Goal: Share content

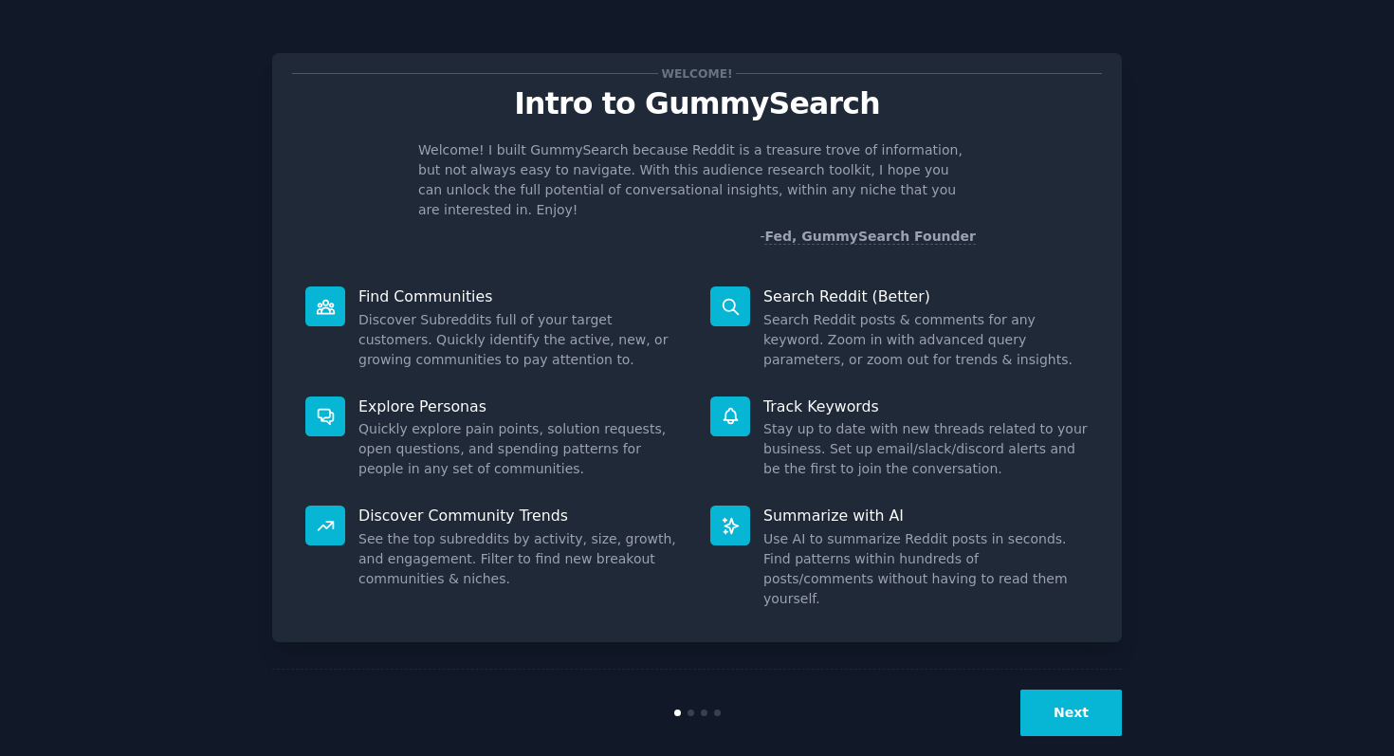
click at [1095, 699] on button "Next" at bounding box center [1070, 712] width 101 height 46
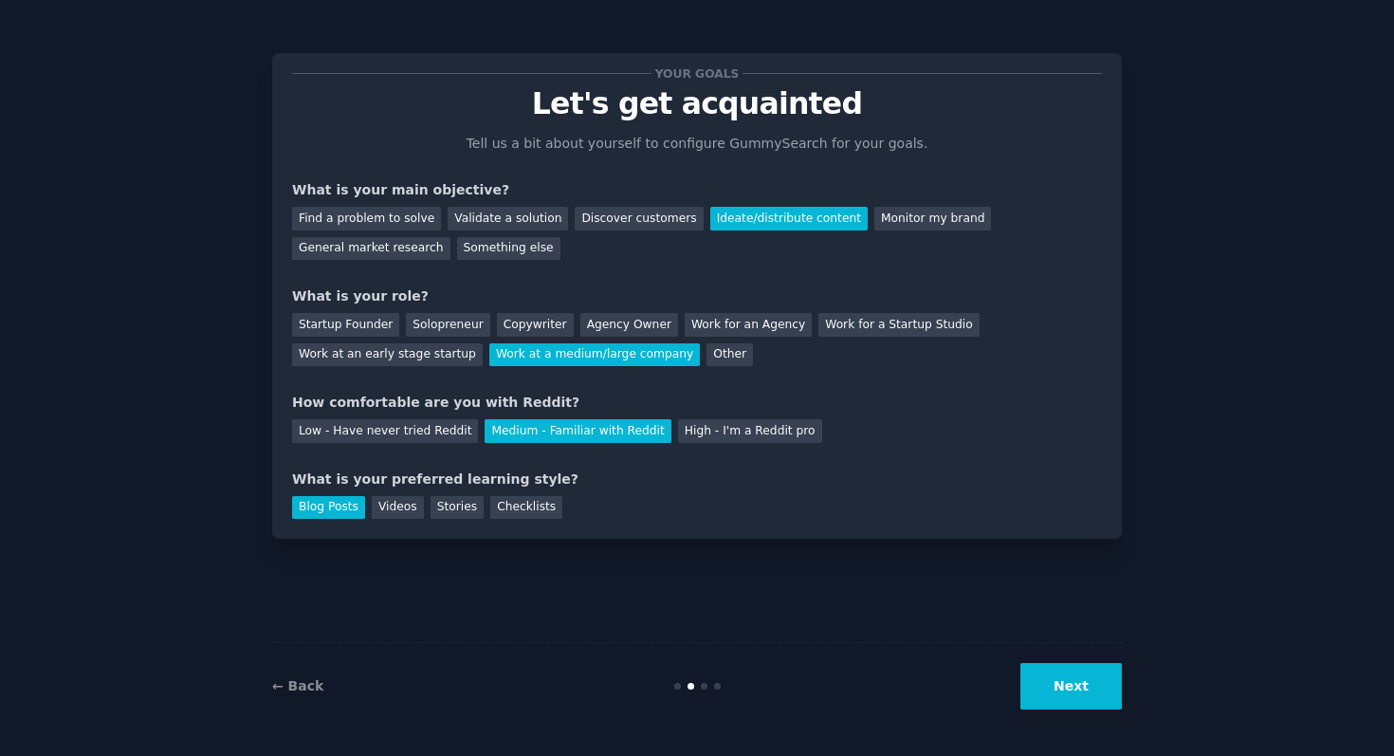
click at [1089, 694] on button "Next" at bounding box center [1070, 686] width 101 height 46
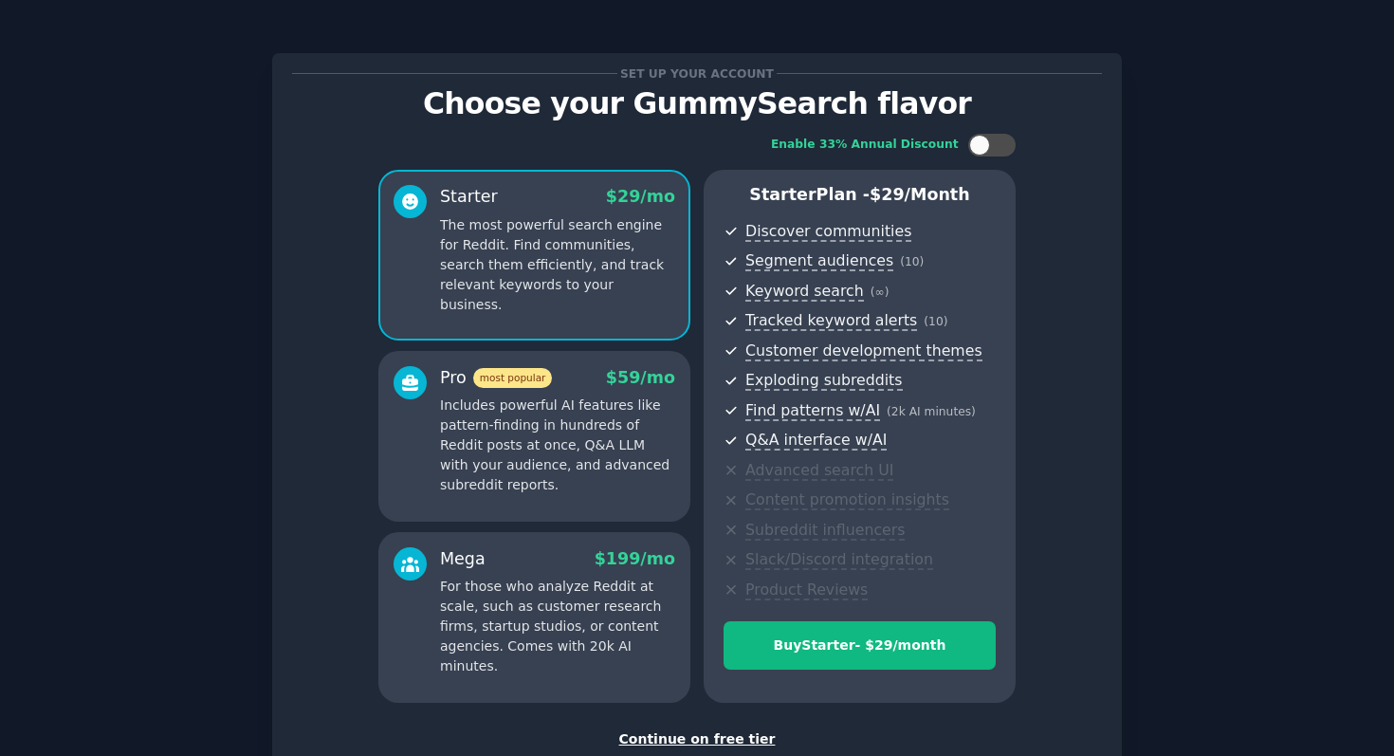
click at [628, 470] on p "Includes powerful AI features like pattern-finding in hundreds of Reddit posts …" at bounding box center [557, 445] width 235 height 100
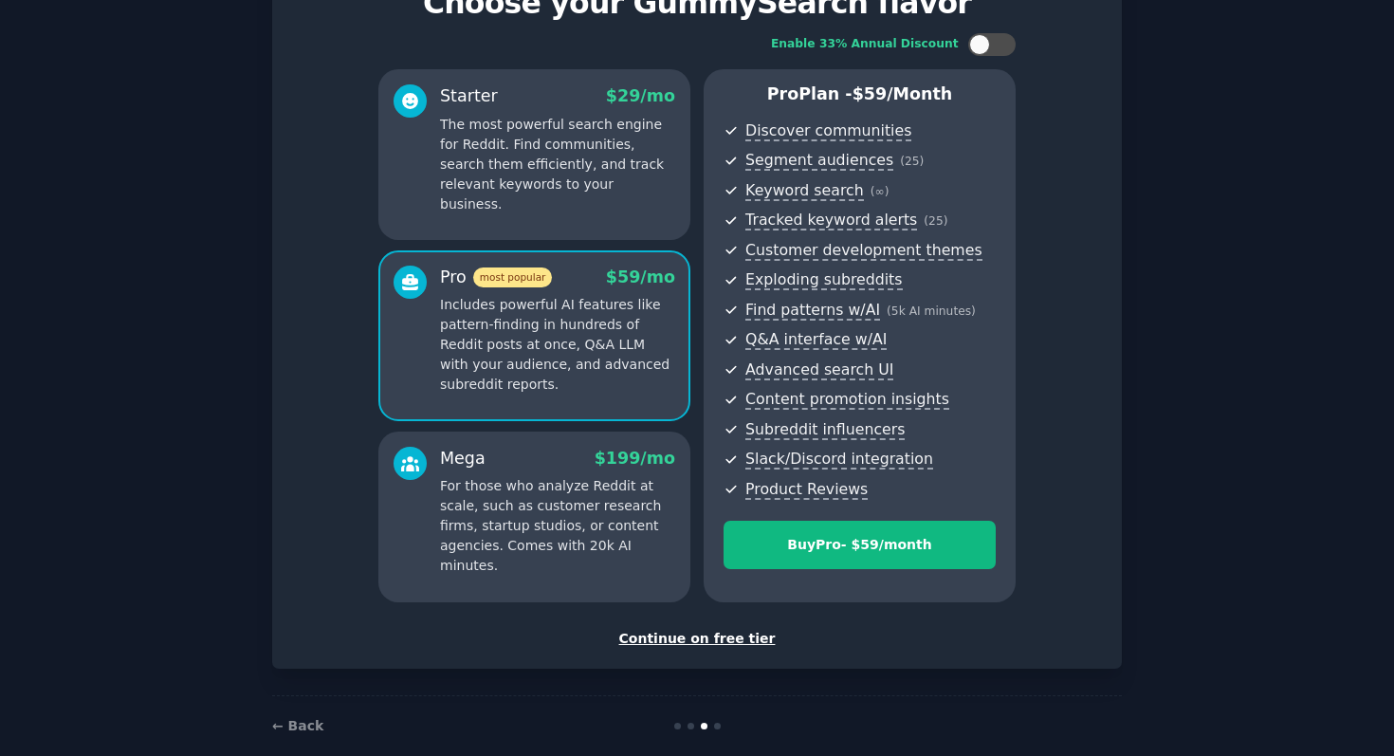
scroll to position [127, 0]
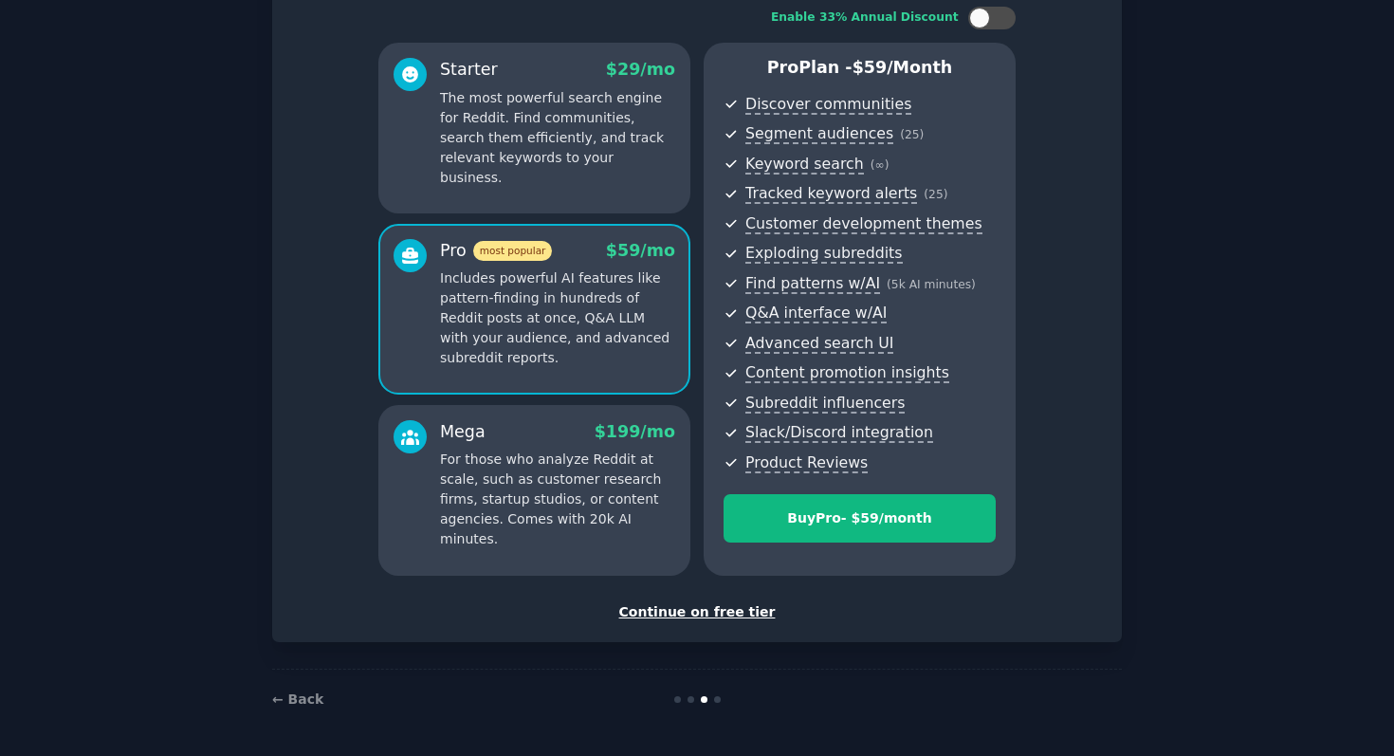
click at [604, 498] on p "For those who analyze Reddit at scale, such as customer research firms, startup…" at bounding box center [557, 499] width 235 height 100
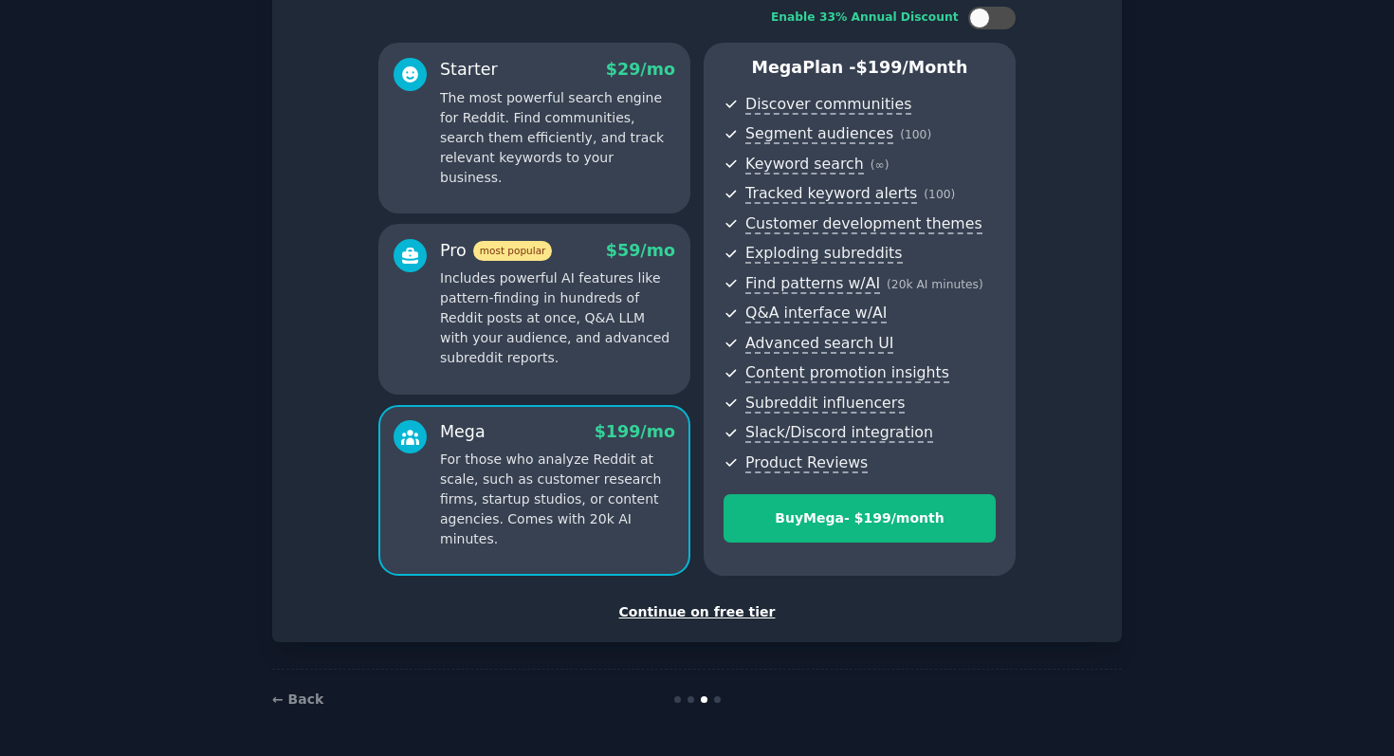
click at [611, 343] on p "Includes powerful AI features like pattern-finding in hundreds of Reddit posts …" at bounding box center [557, 318] width 235 height 100
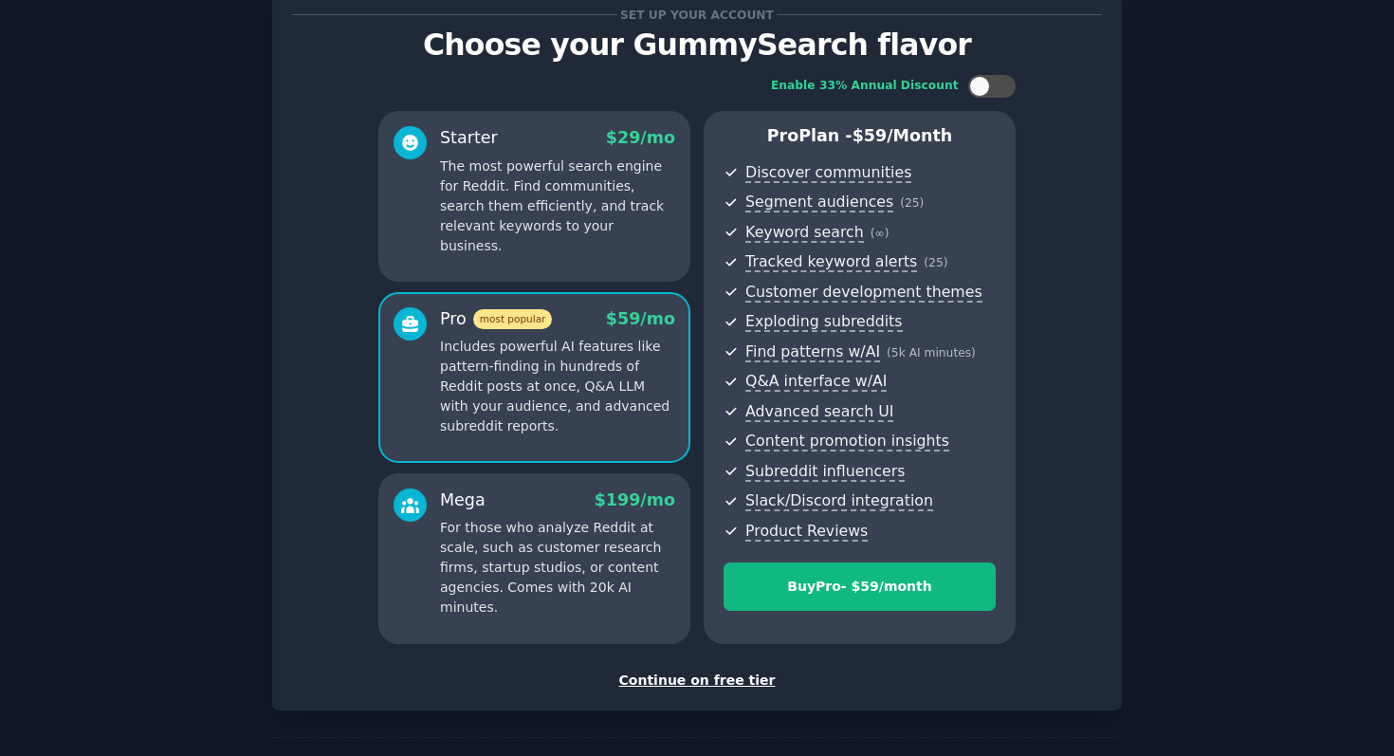
scroll to position [57, 0]
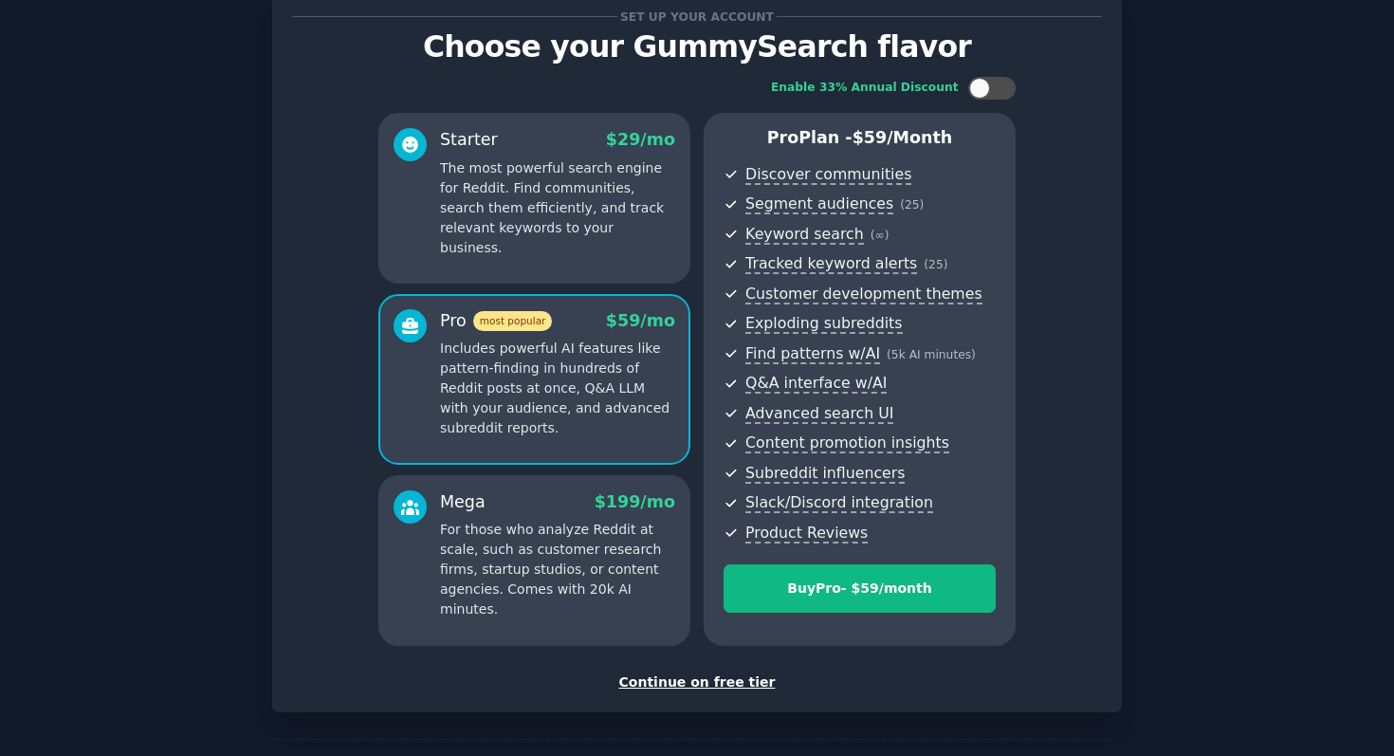
click at [548, 218] on p "The most powerful search engine for Reddit. Find communities, search them effic…" at bounding box center [557, 208] width 235 height 100
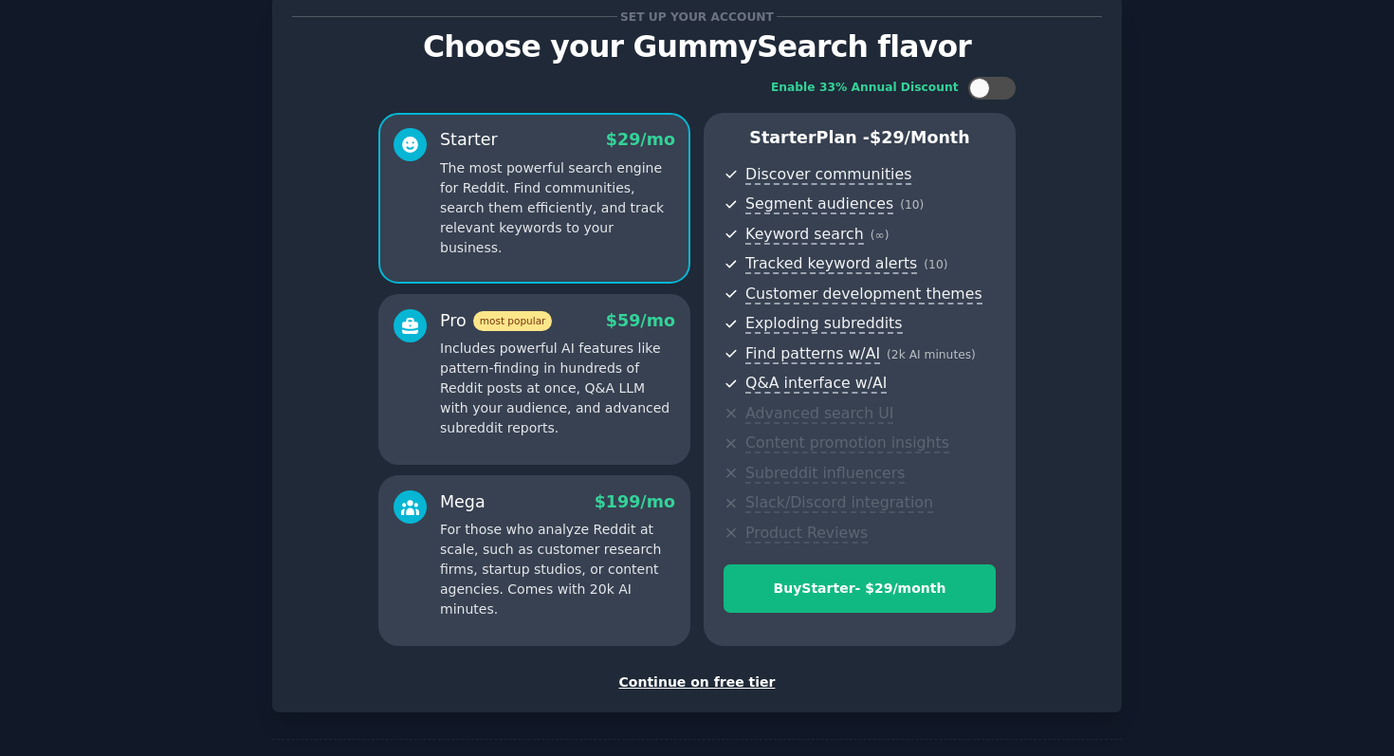
click at [678, 691] on div "Continue on free tier" at bounding box center [697, 682] width 810 height 20
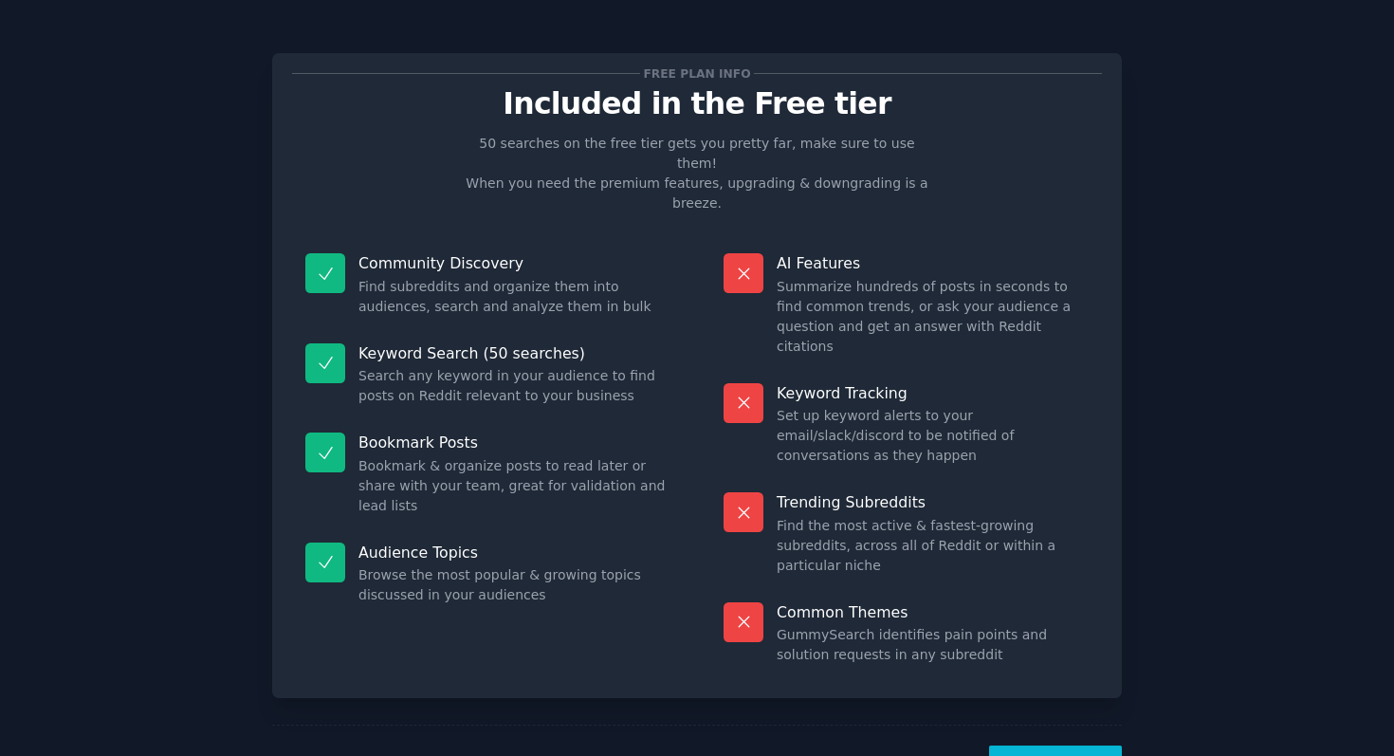
click at [1054, 745] on button "Let's Go!" at bounding box center [1055, 768] width 133 height 46
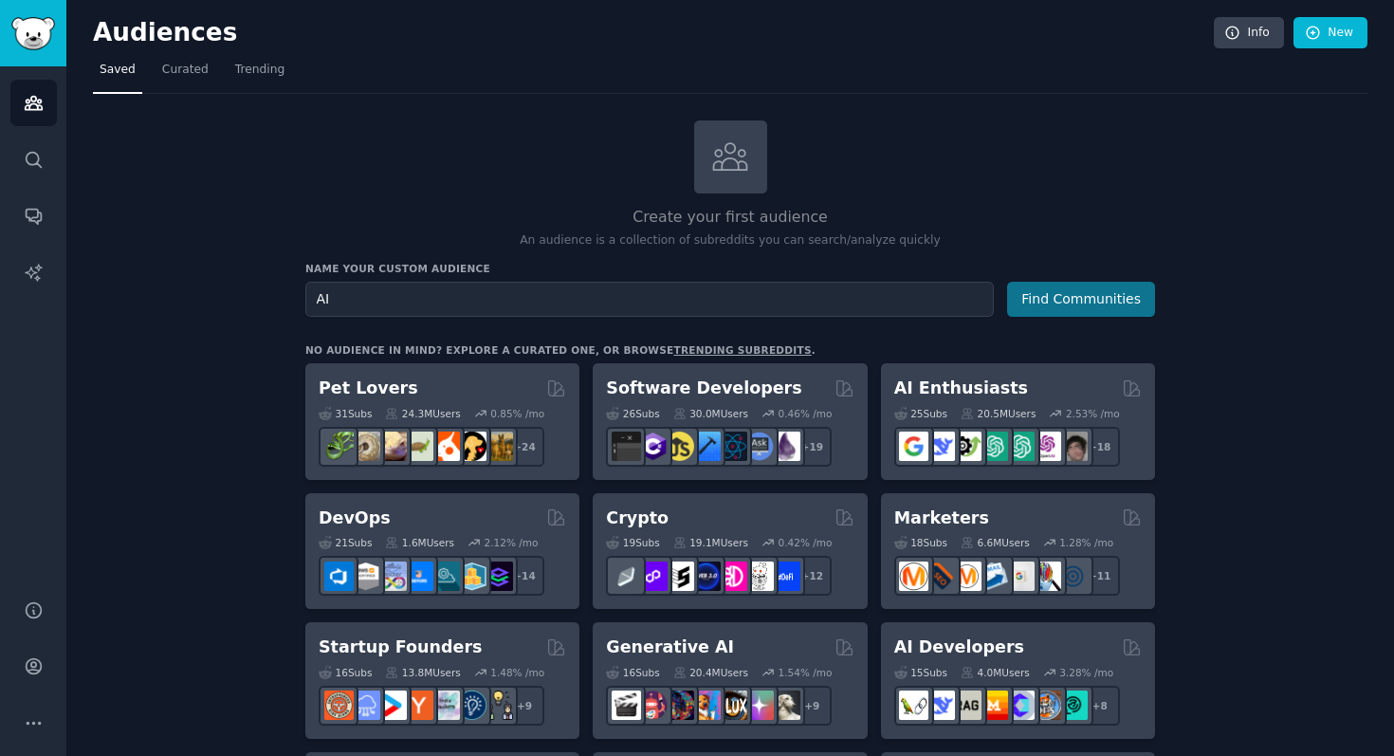
type input "AI"
click at [1096, 300] on button "Find Communities" at bounding box center [1081, 299] width 148 height 35
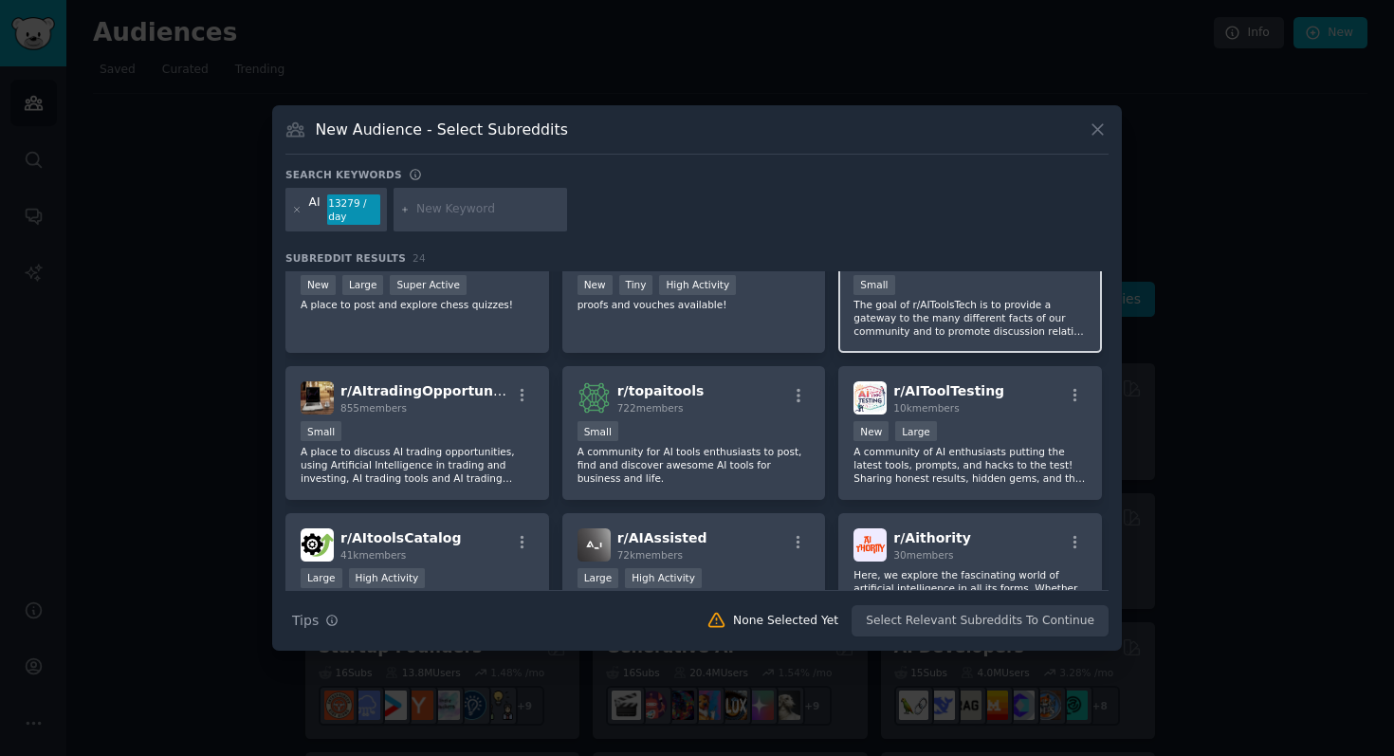
scroll to position [906, 0]
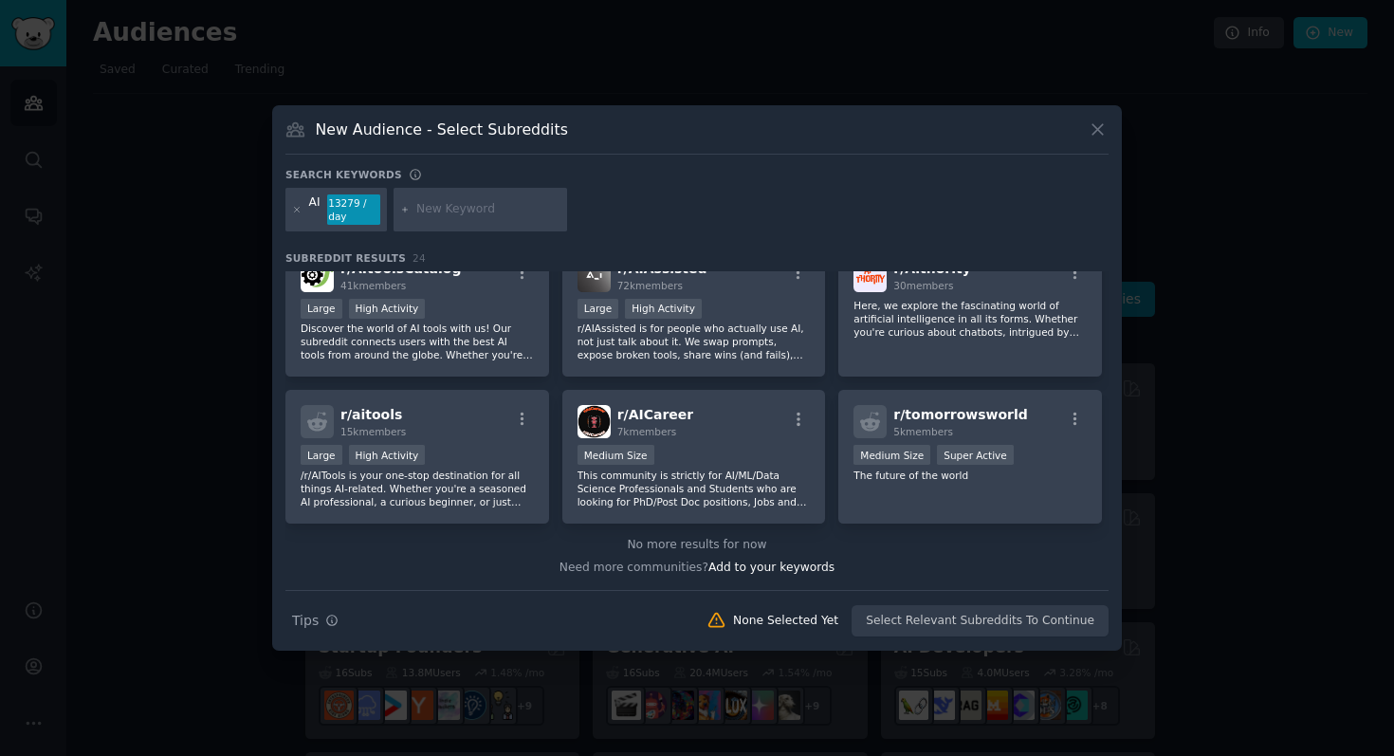
click at [1094, 127] on icon at bounding box center [1097, 130] width 10 height 10
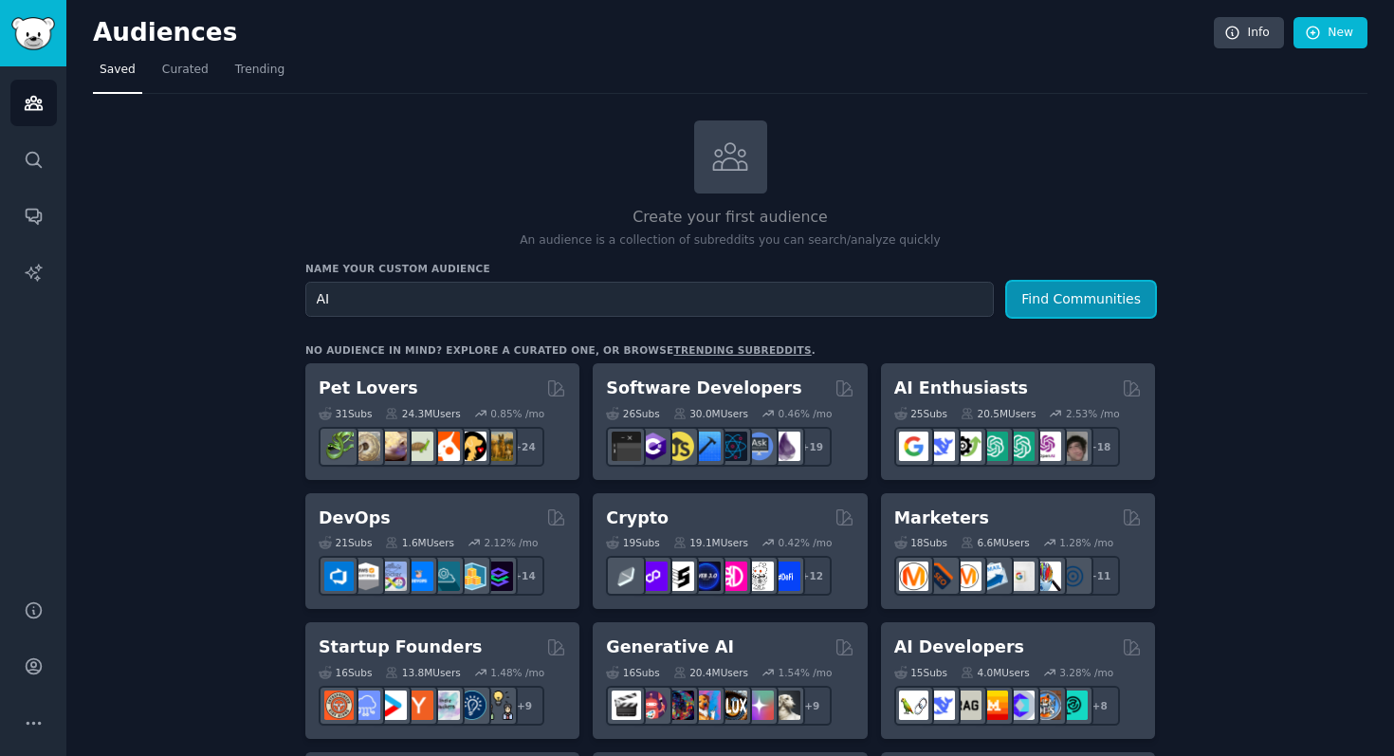
scroll to position [13, 0]
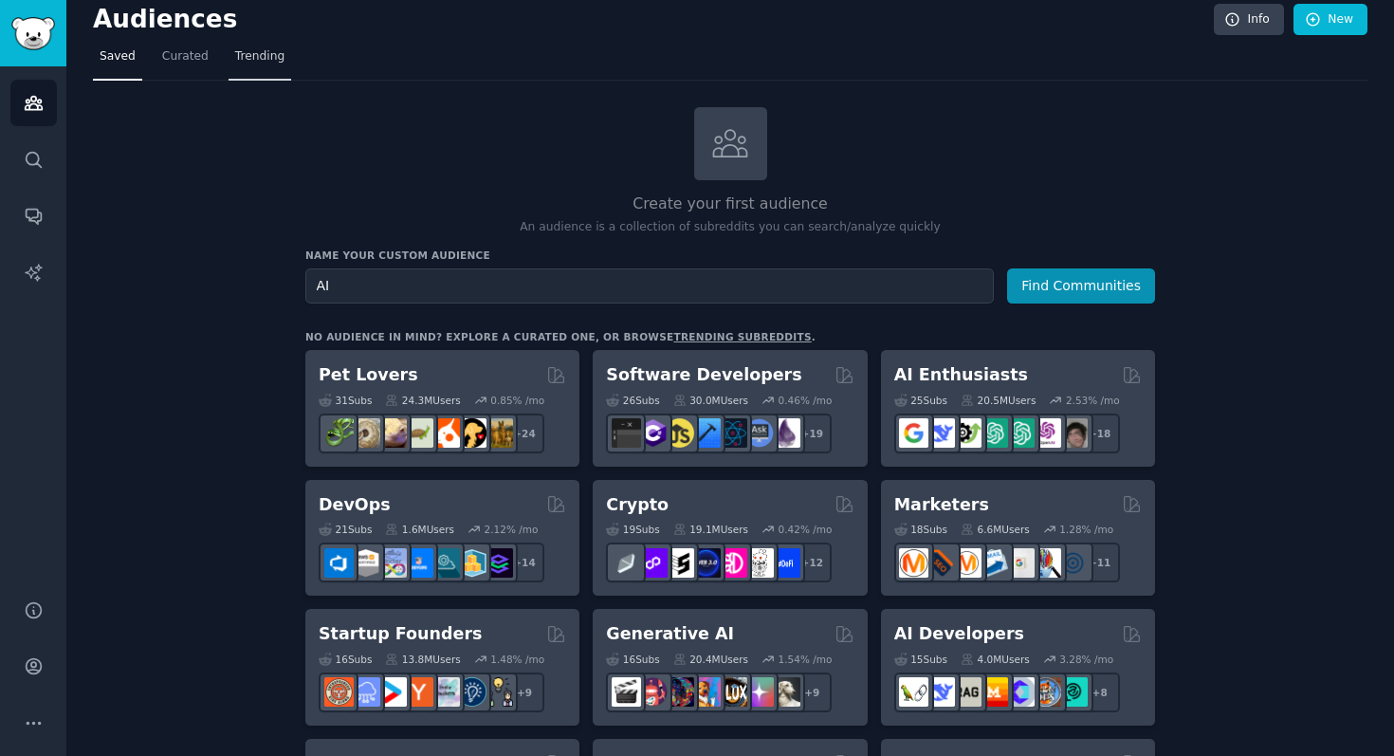
click at [251, 54] on span "Trending" at bounding box center [259, 56] width 49 height 17
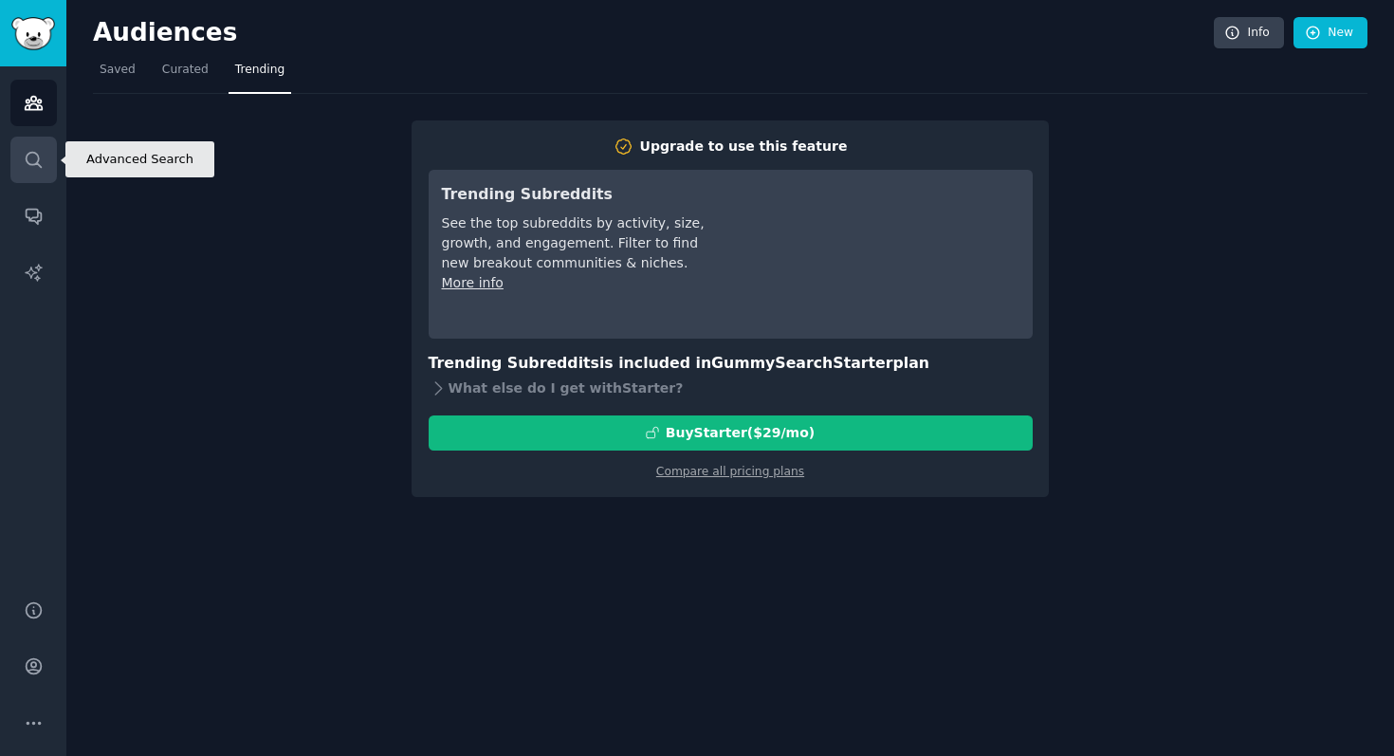
click at [32, 155] on icon "Sidebar" at bounding box center [34, 160] width 20 height 20
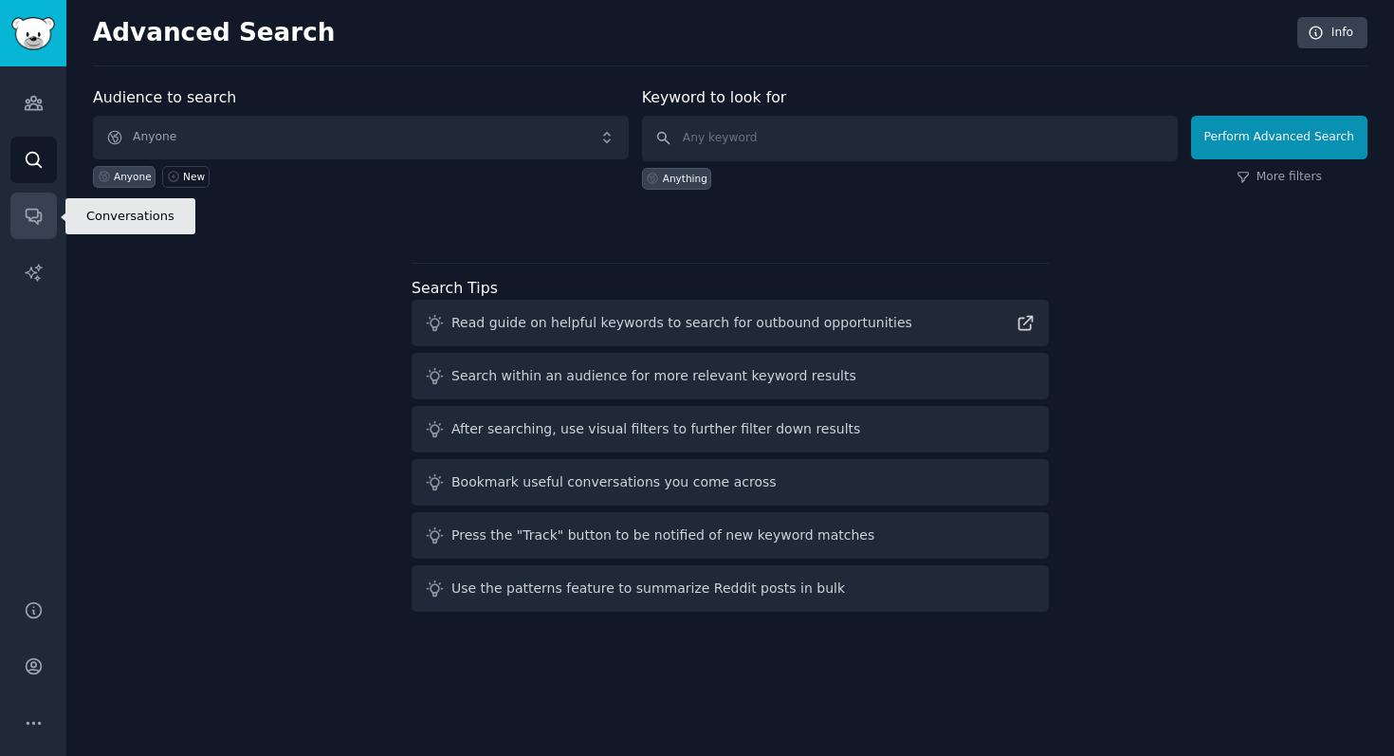
click at [46, 224] on link "Conversations" at bounding box center [33, 215] width 46 height 46
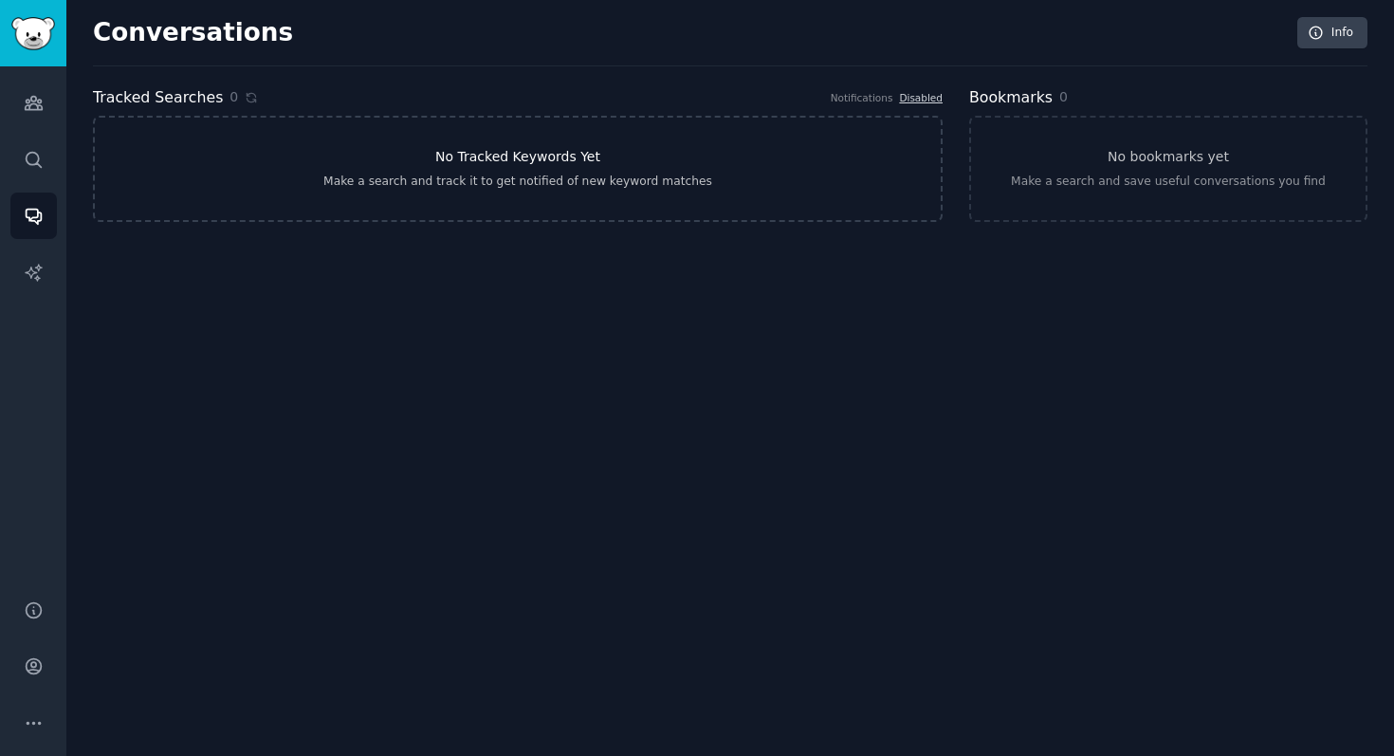
click at [417, 166] on link "No Tracked Keywords Yet Make a search and track it to get notified of new keywo…" at bounding box center [518, 169] width 850 height 106
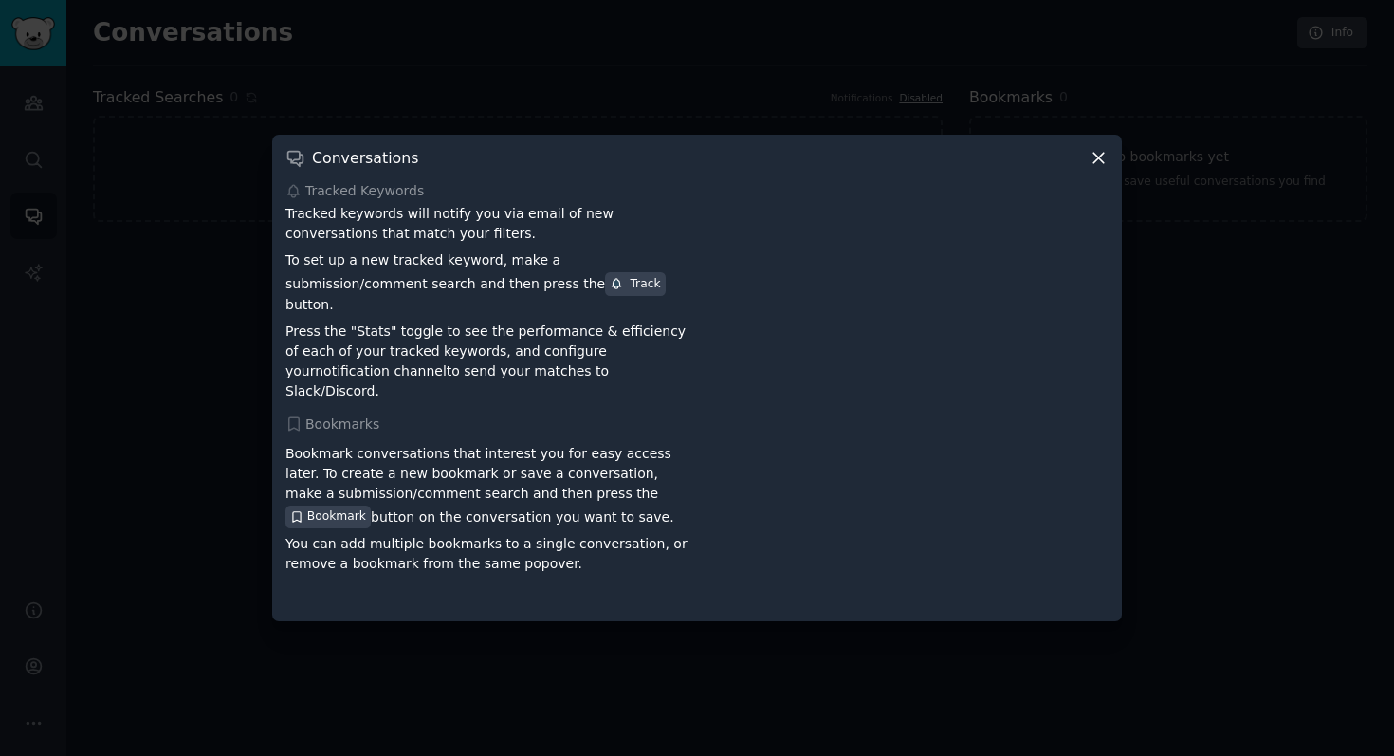
click at [167, 315] on div at bounding box center [697, 378] width 1394 height 756
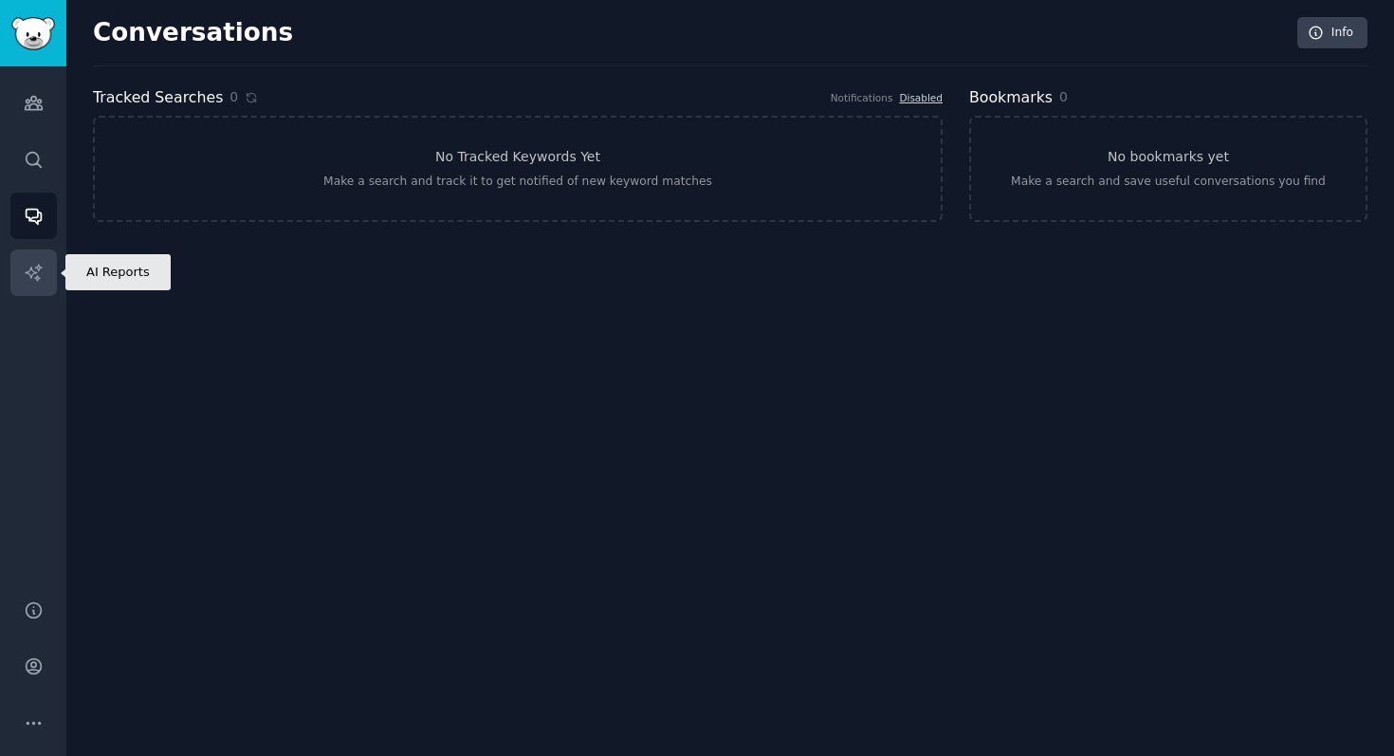
click at [27, 256] on link "AI Reports" at bounding box center [33, 272] width 46 height 46
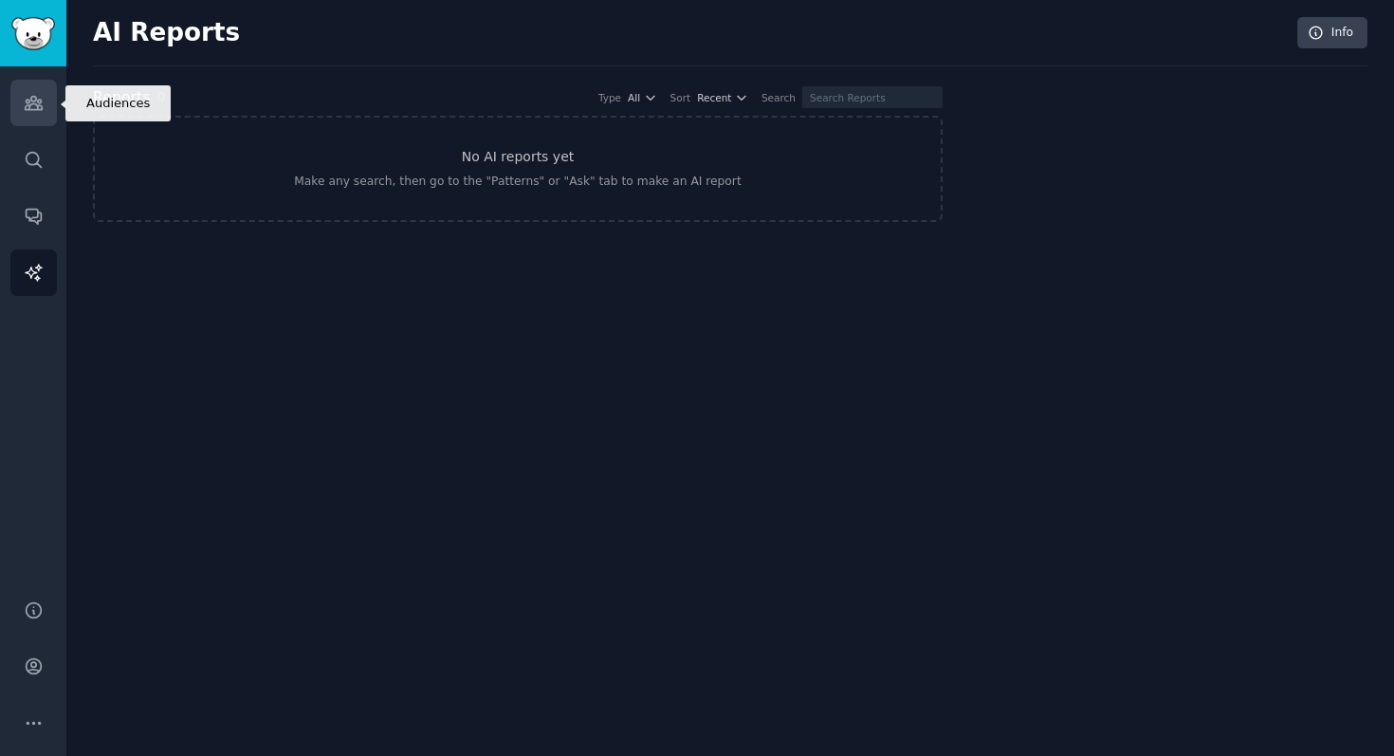
click at [17, 110] on link "Audiences" at bounding box center [33, 103] width 46 height 46
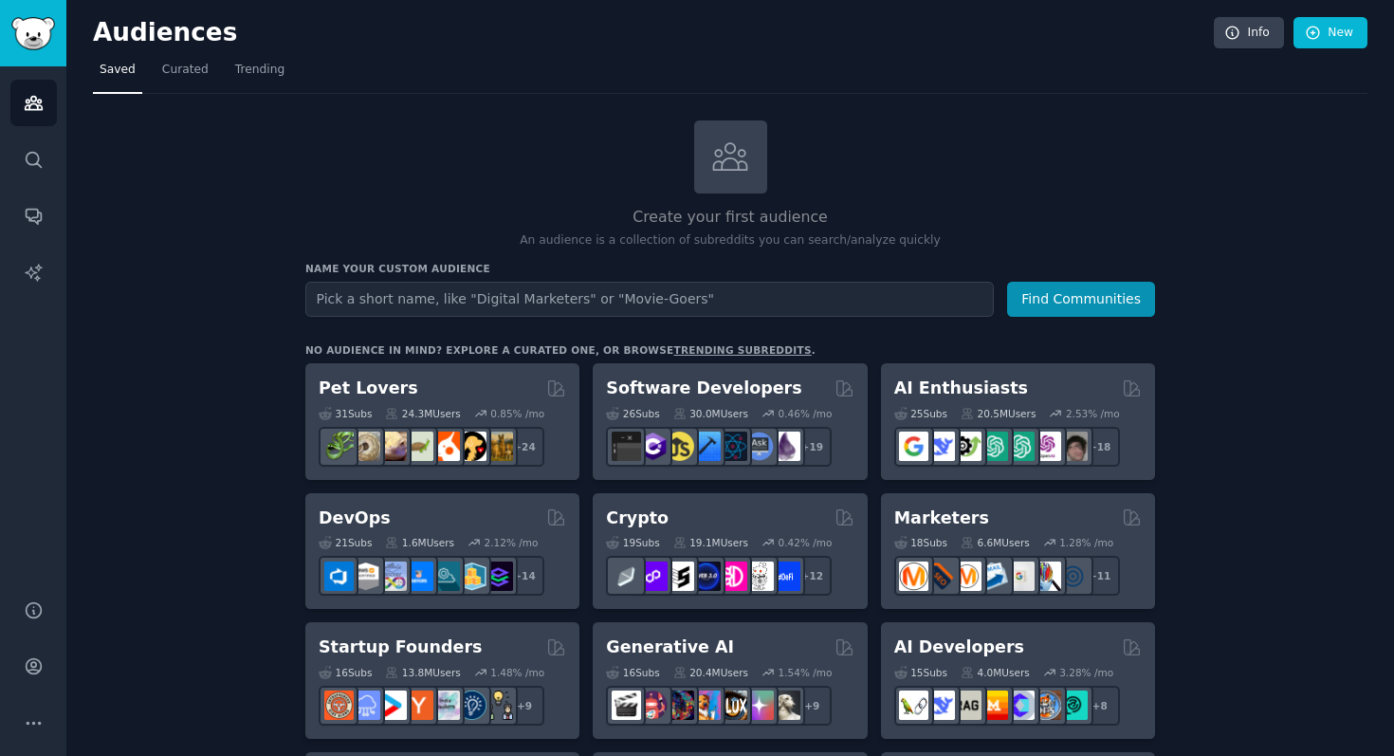
click at [457, 302] on input "text" at bounding box center [649, 299] width 688 height 35
type input "openai"
click at [1122, 301] on button "Find Communities" at bounding box center [1081, 299] width 148 height 35
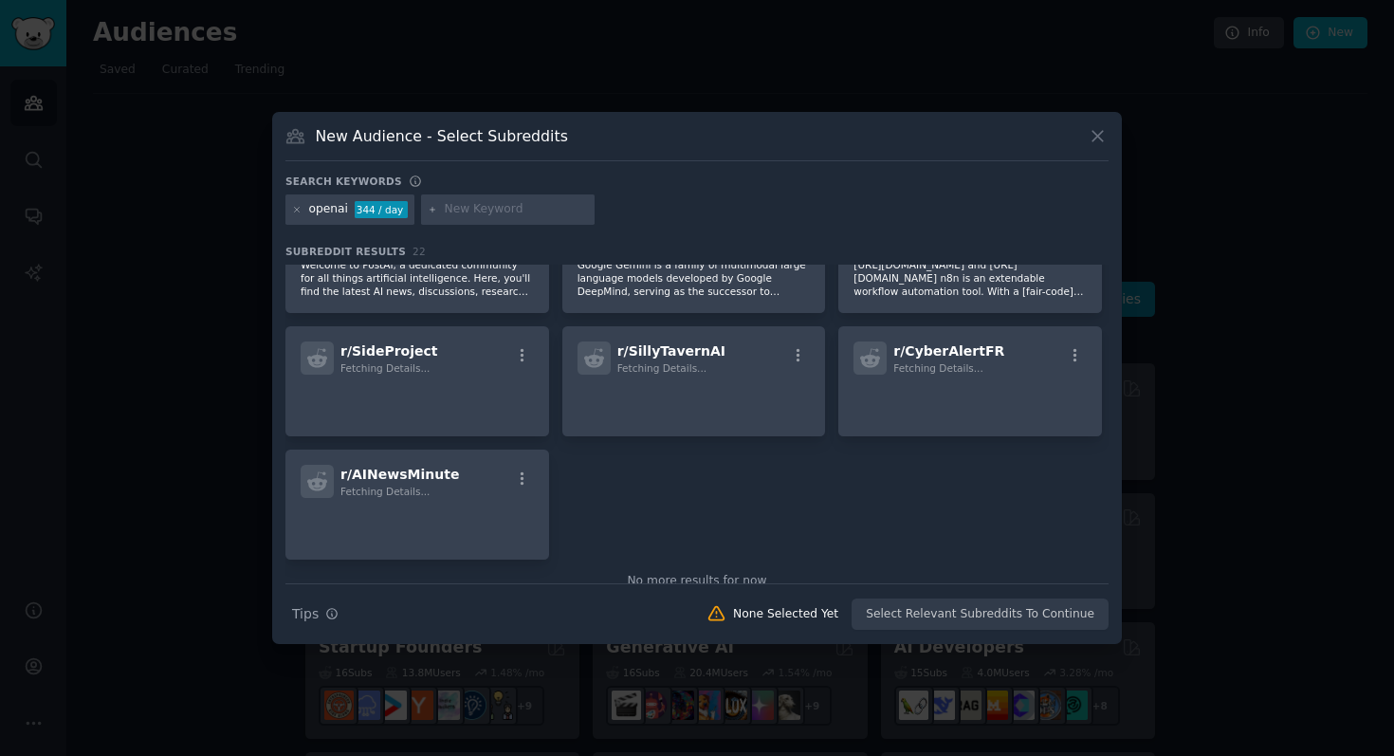
scroll to position [847, 0]
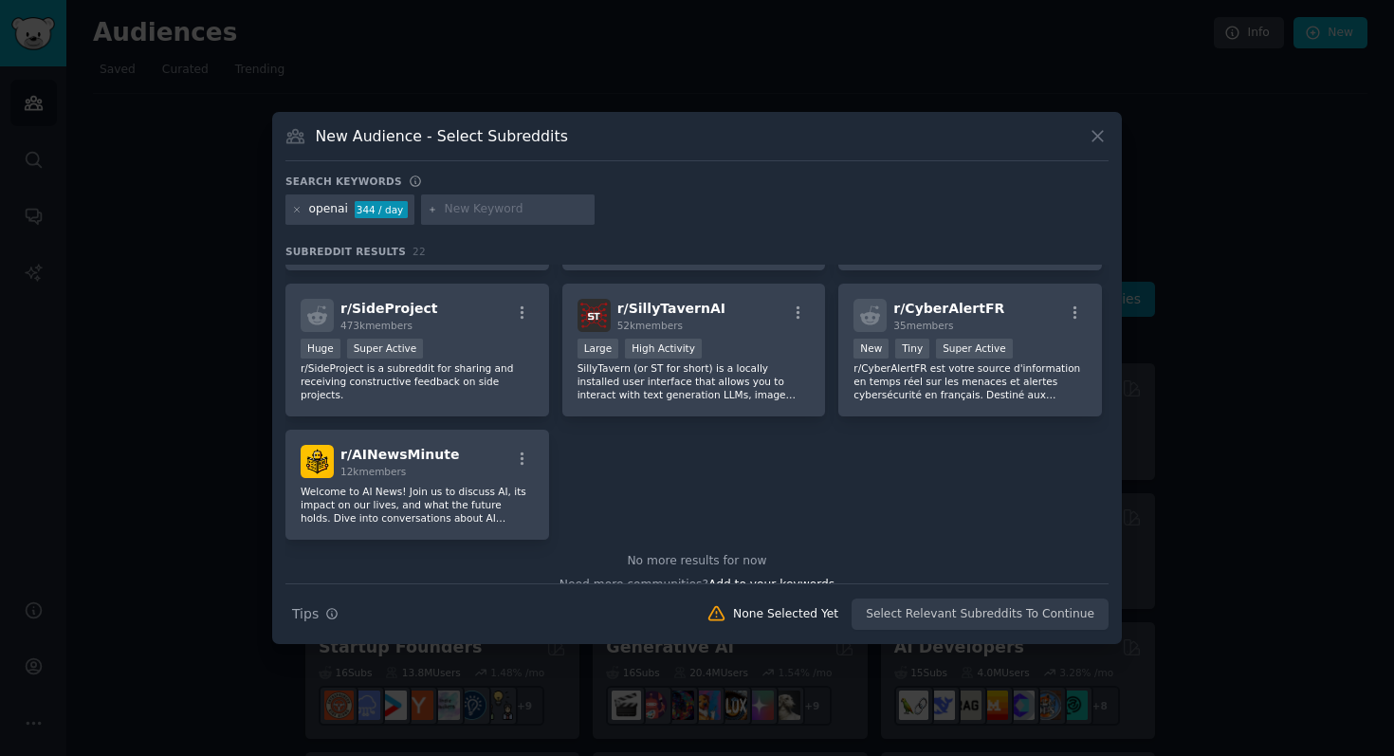
click at [1299, 288] on div at bounding box center [697, 378] width 1394 height 756
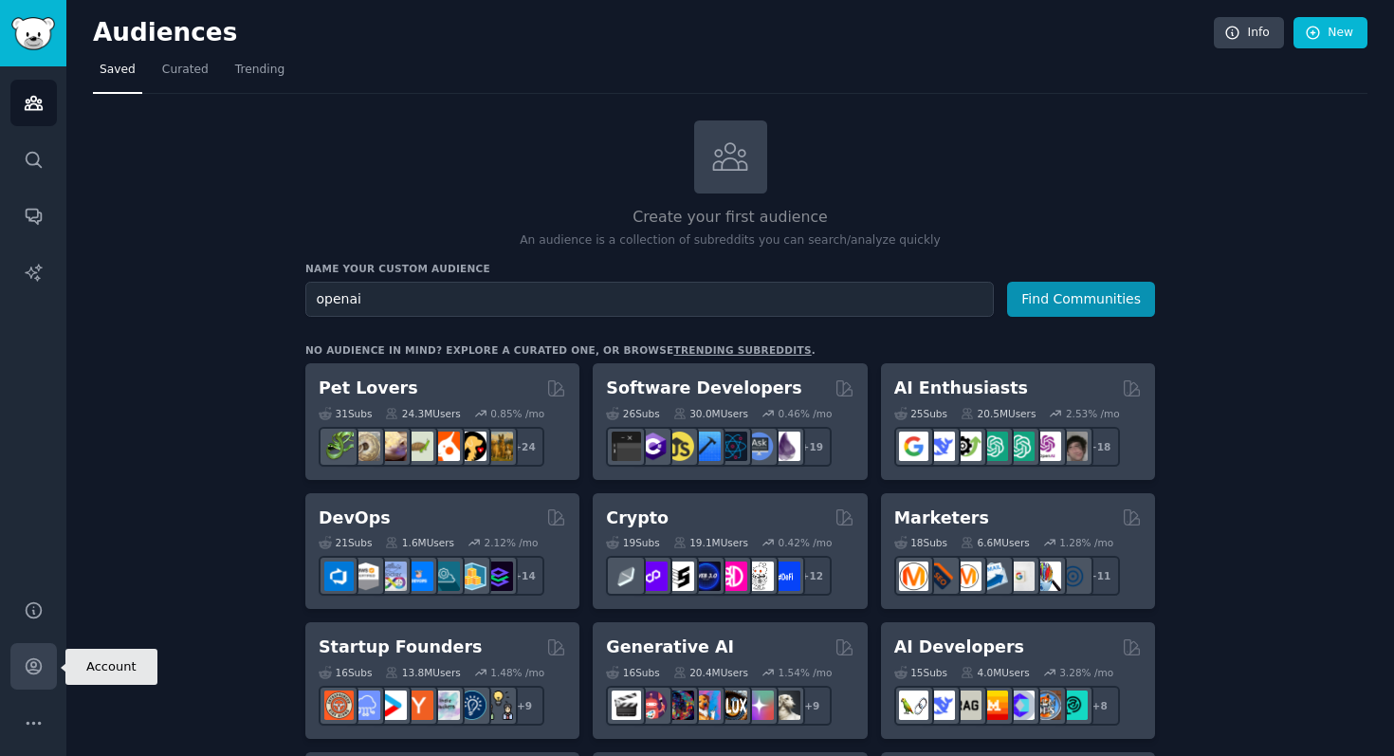
click at [22, 671] on link "Account" at bounding box center [33, 666] width 46 height 46
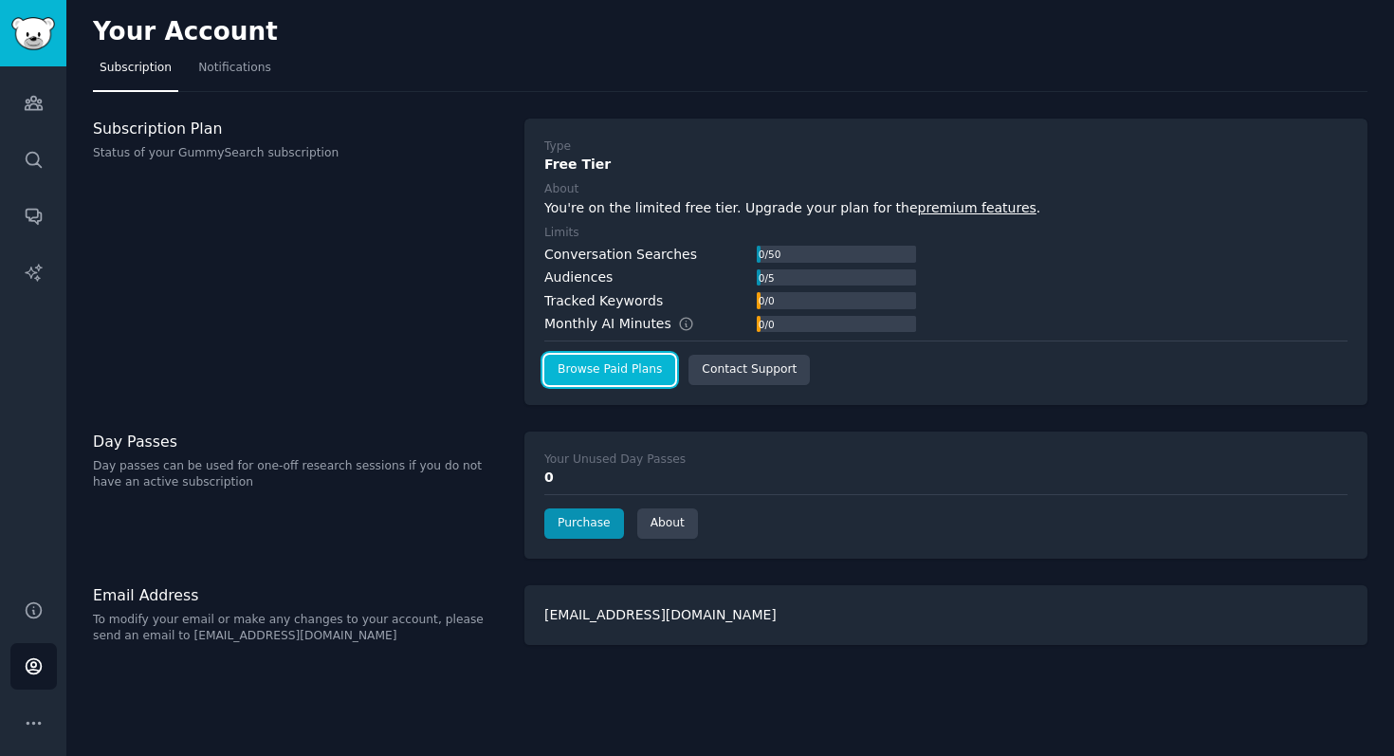
click at [608, 379] on link "Browse Paid Plans" at bounding box center [609, 370] width 131 height 30
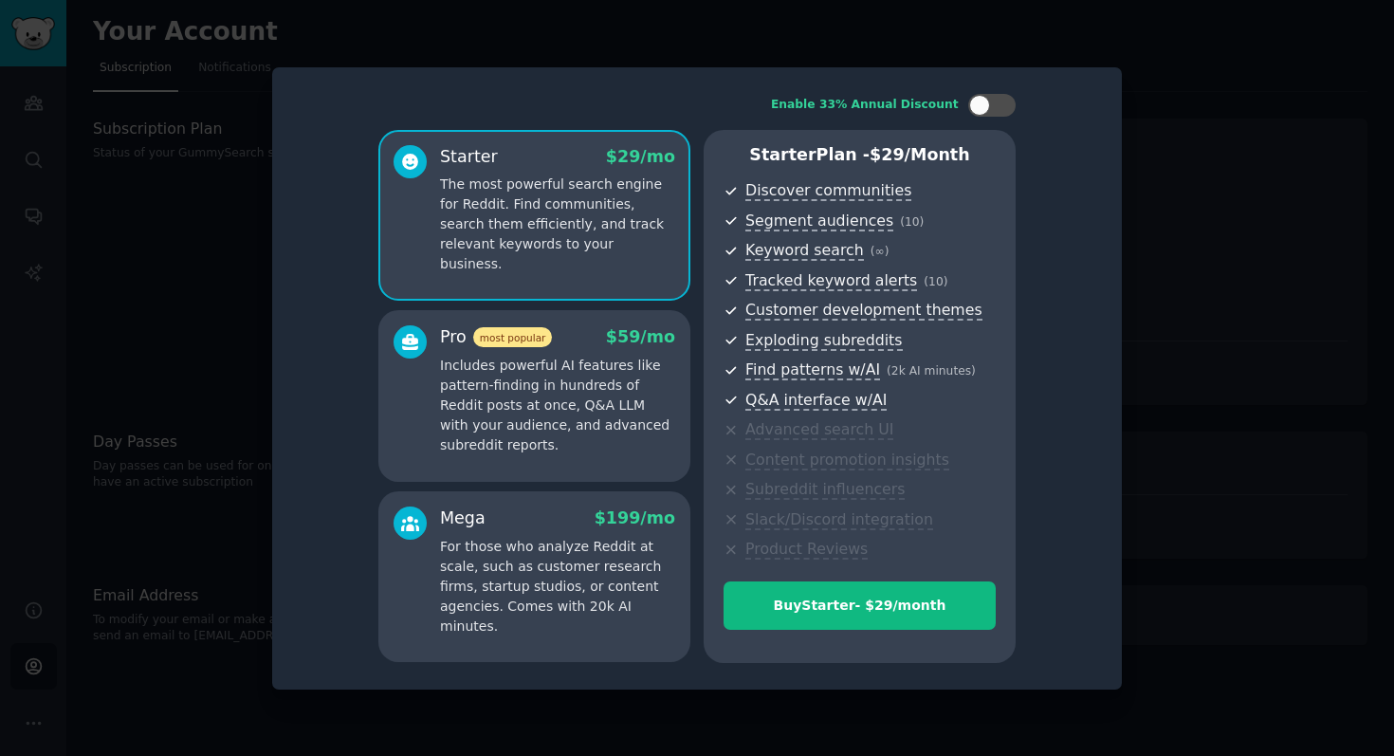
click at [594, 431] on p "Includes powerful AI features like pattern-finding in hundreds of Reddit posts …" at bounding box center [557, 406] width 235 height 100
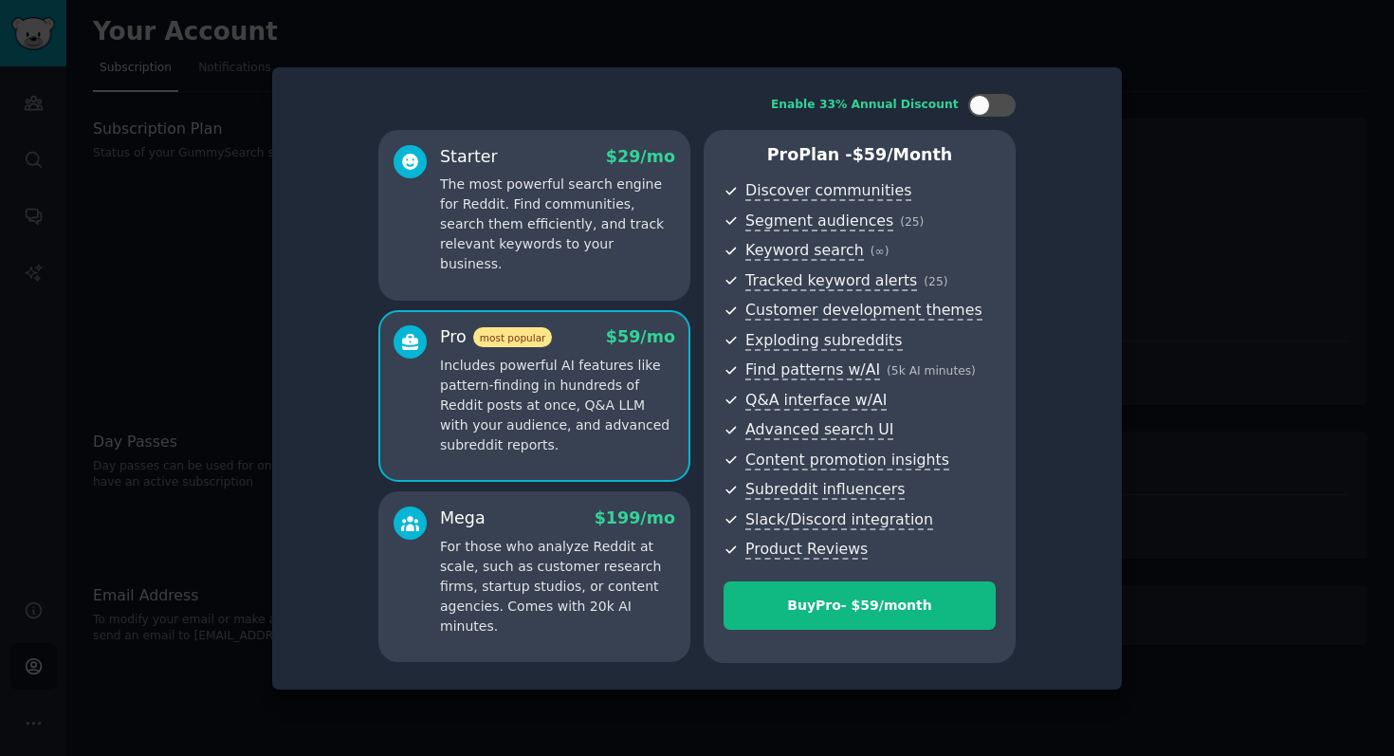
click at [624, 194] on p "The most powerful search engine for Reddit. Find communities, search them effic…" at bounding box center [557, 224] width 235 height 100
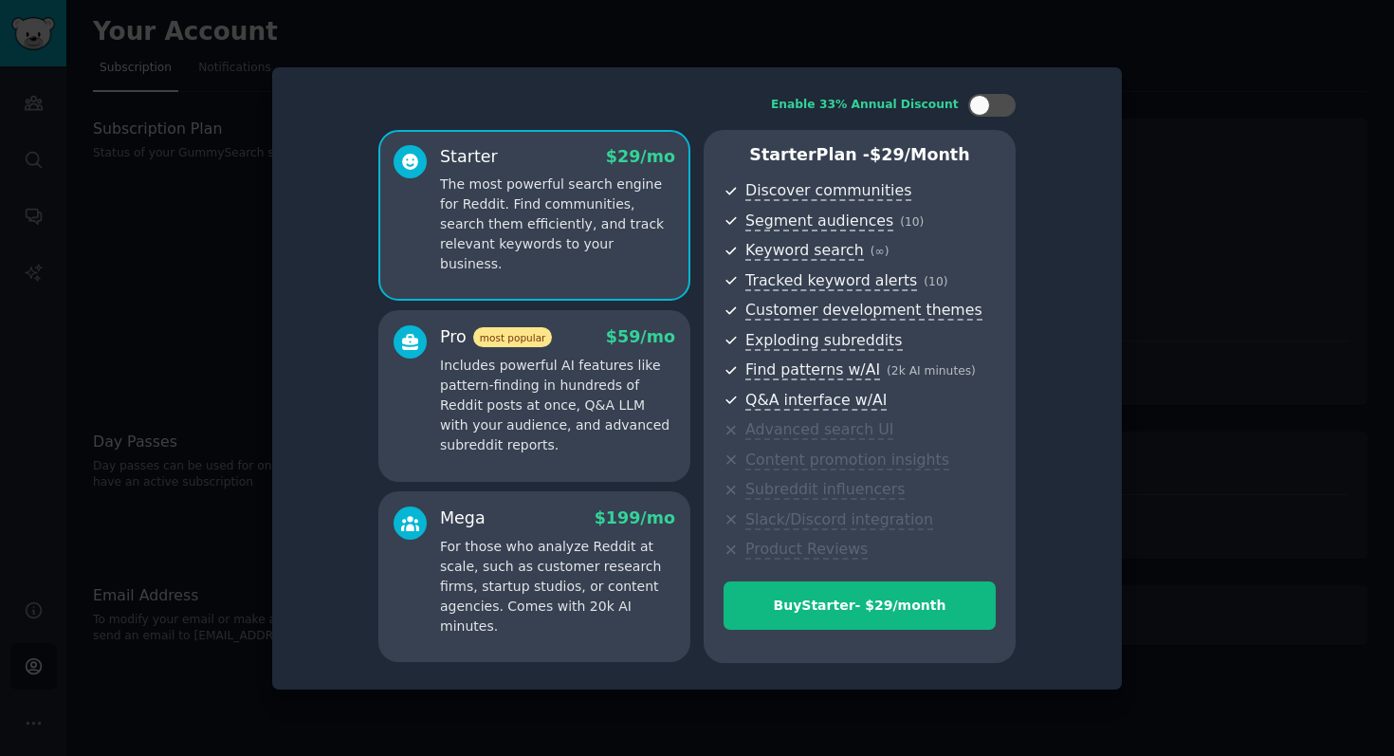
click at [578, 374] on p "Includes powerful AI features like pattern-finding in hundreds of Reddit posts …" at bounding box center [557, 406] width 235 height 100
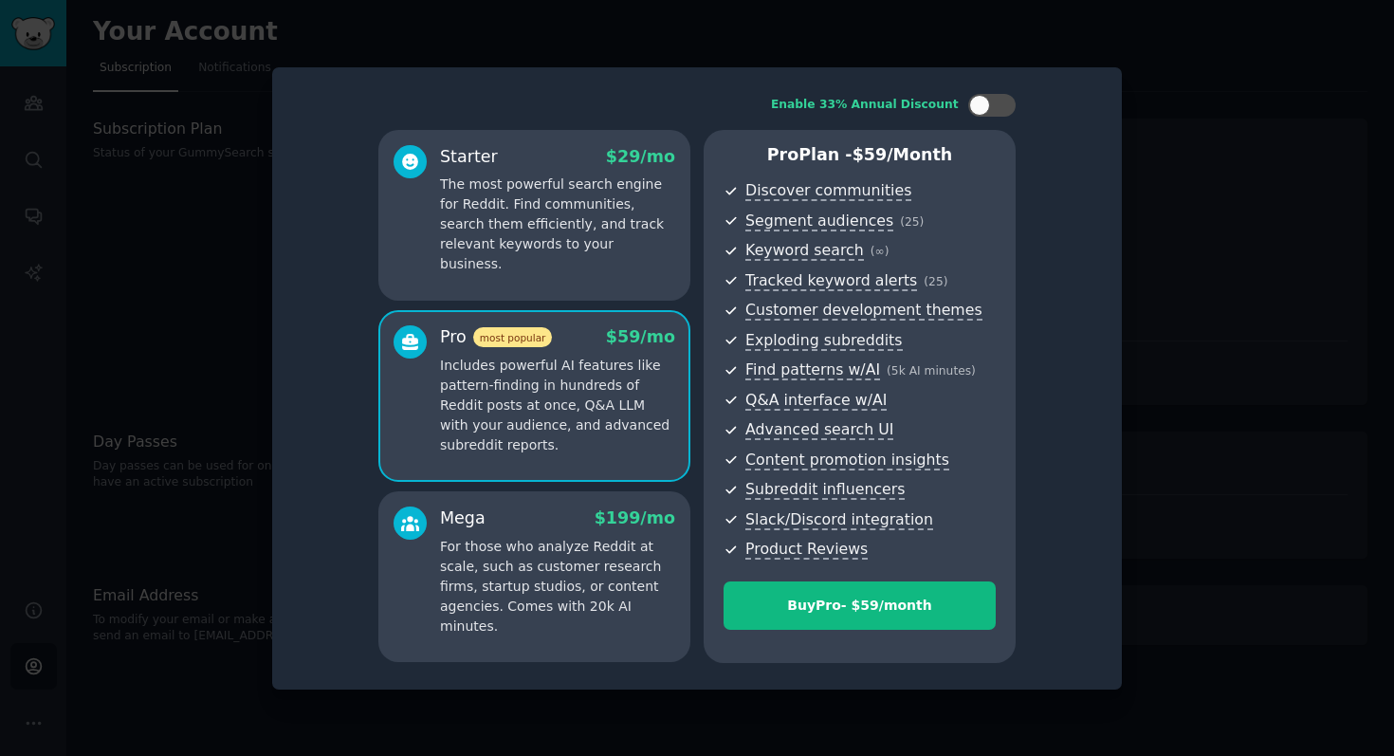
click at [635, 200] on p "The most powerful search engine for Reddit. Find communities, search them effic…" at bounding box center [557, 224] width 235 height 100
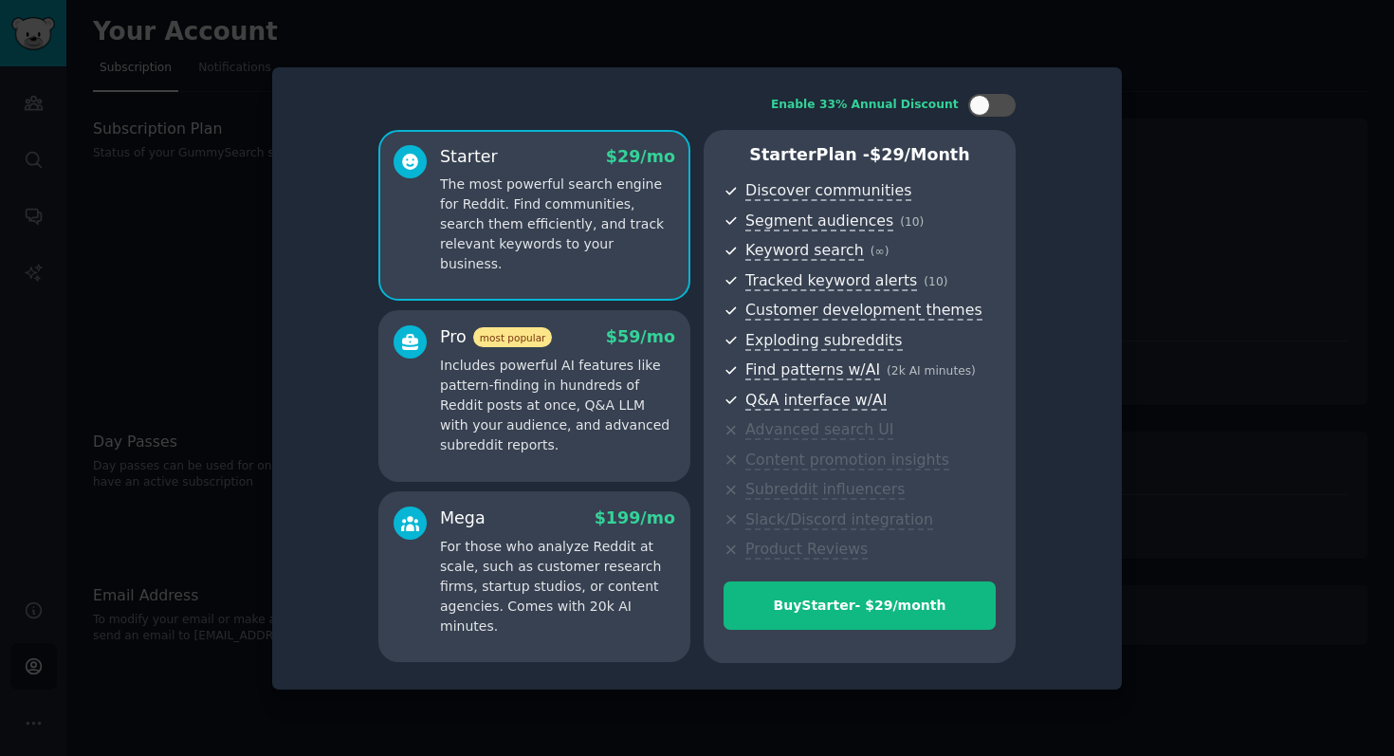
click at [615, 416] on p "Includes powerful AI features like pattern-finding in hundreds of Reddit posts …" at bounding box center [557, 406] width 235 height 100
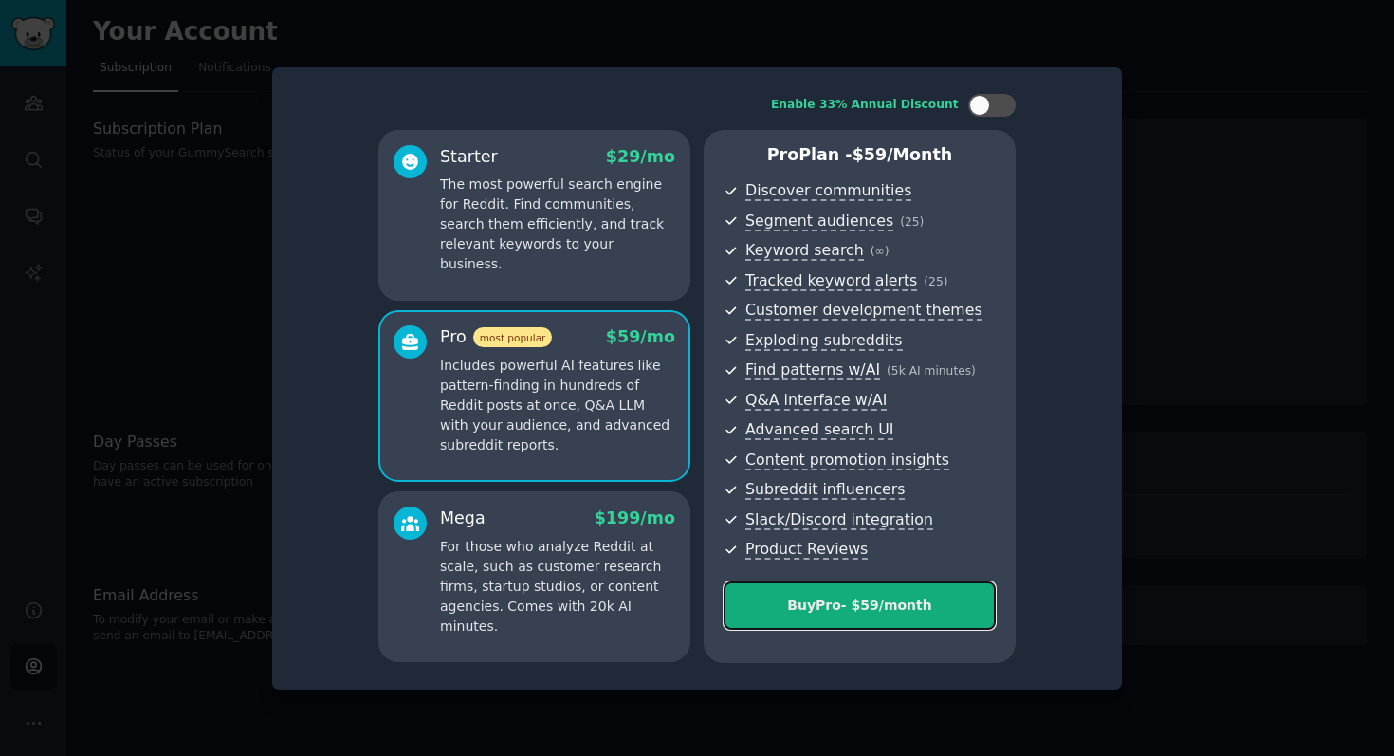
click at [857, 603] on div "Buy Pro - $ 59 /month" at bounding box center [859, 605] width 270 height 20
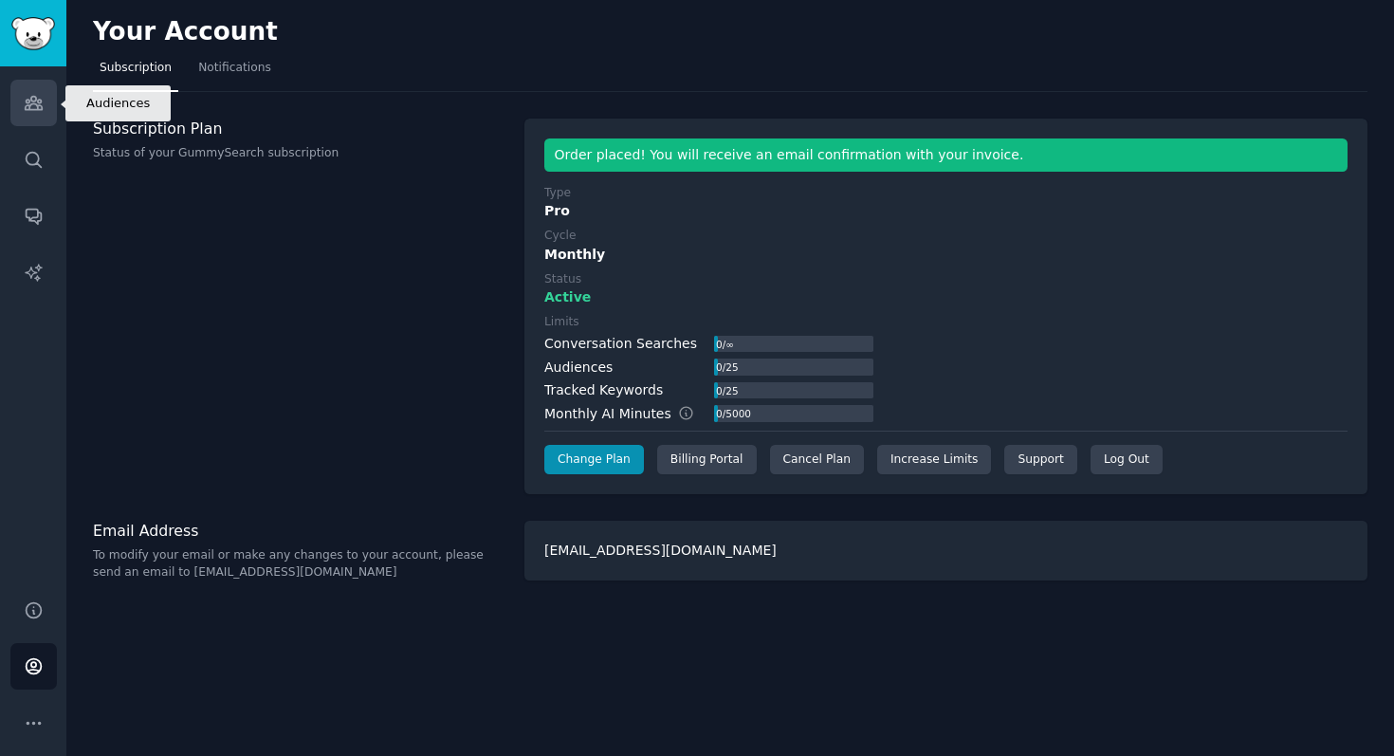
click at [36, 103] on icon "Sidebar" at bounding box center [34, 103] width 20 height 20
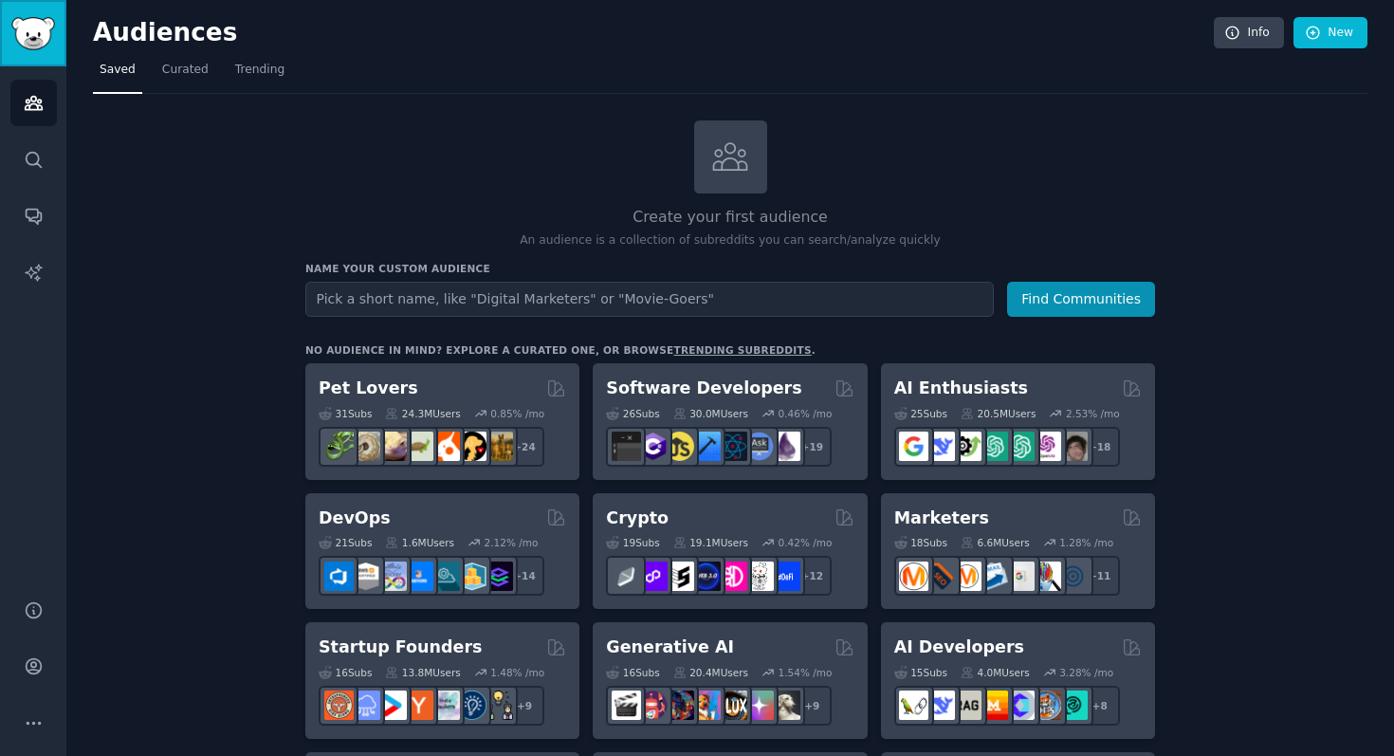
click at [48, 26] on img "Sidebar" at bounding box center [33, 33] width 44 height 33
click at [26, 211] on icon "Sidebar" at bounding box center [33, 217] width 15 height 15
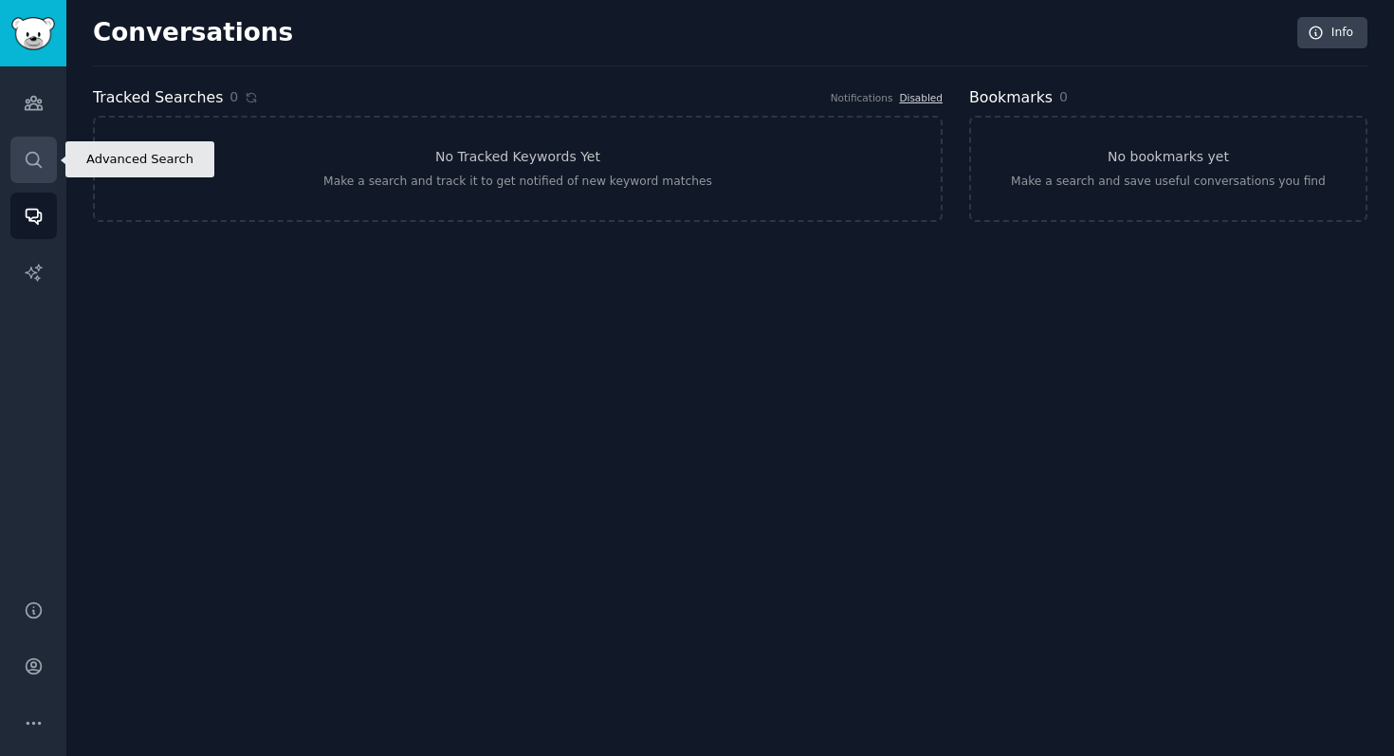
click at [33, 162] on icon "Sidebar" at bounding box center [34, 160] width 20 height 20
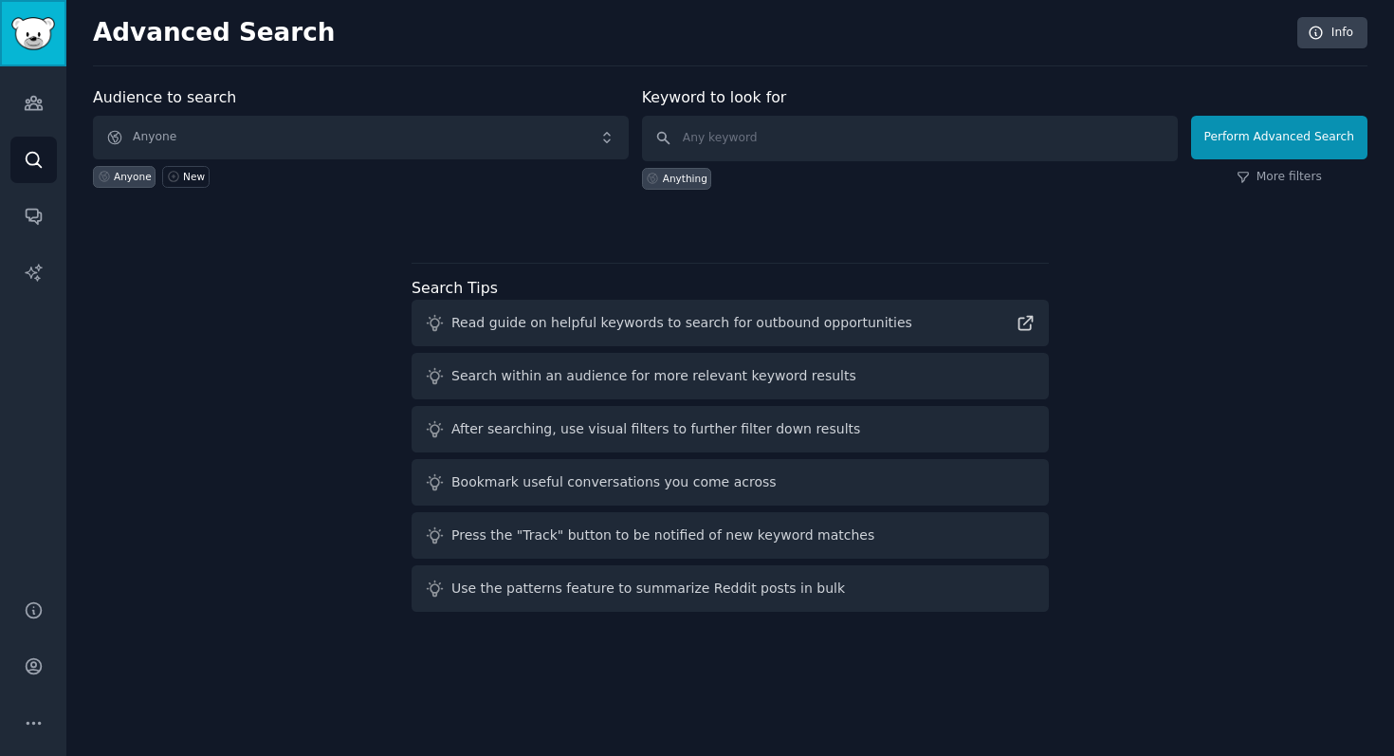
click at [31, 40] on img "Sidebar" at bounding box center [33, 33] width 44 height 33
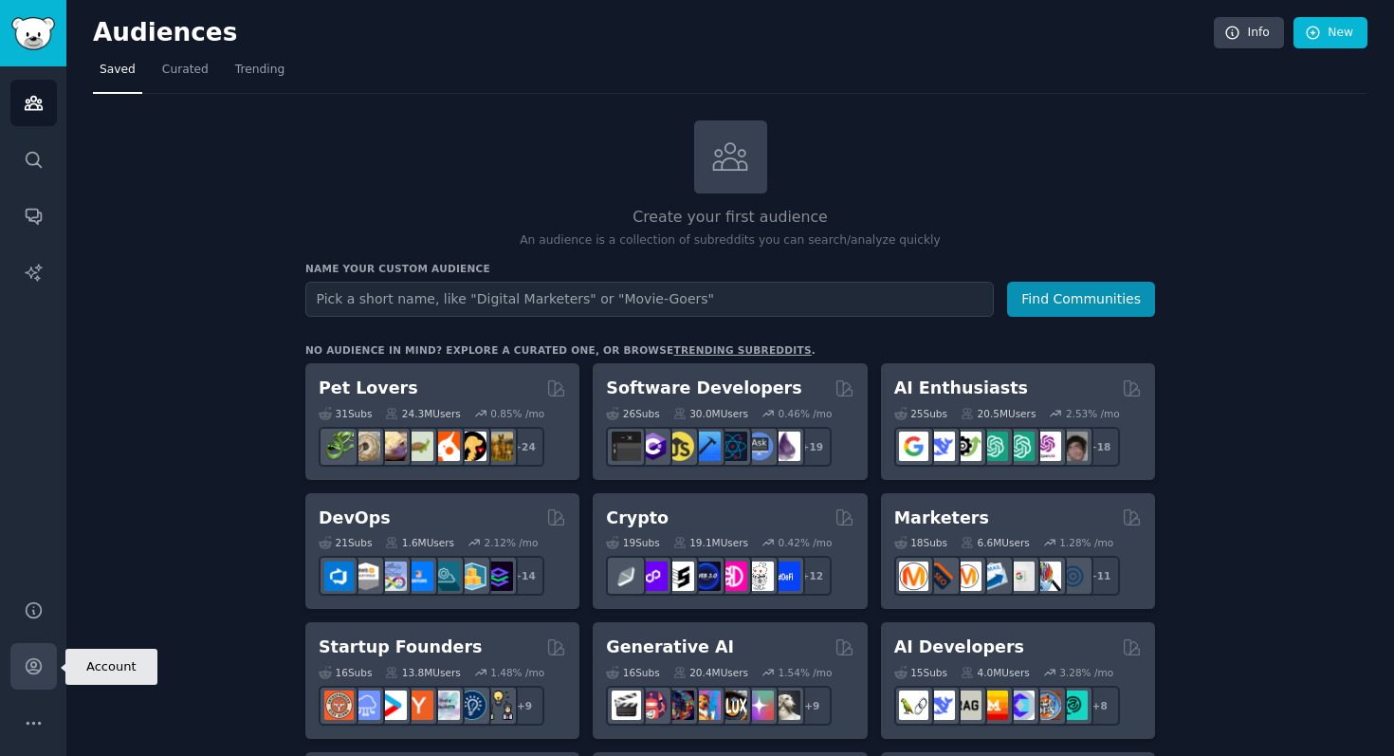
click at [33, 655] on link "Account" at bounding box center [33, 666] width 46 height 46
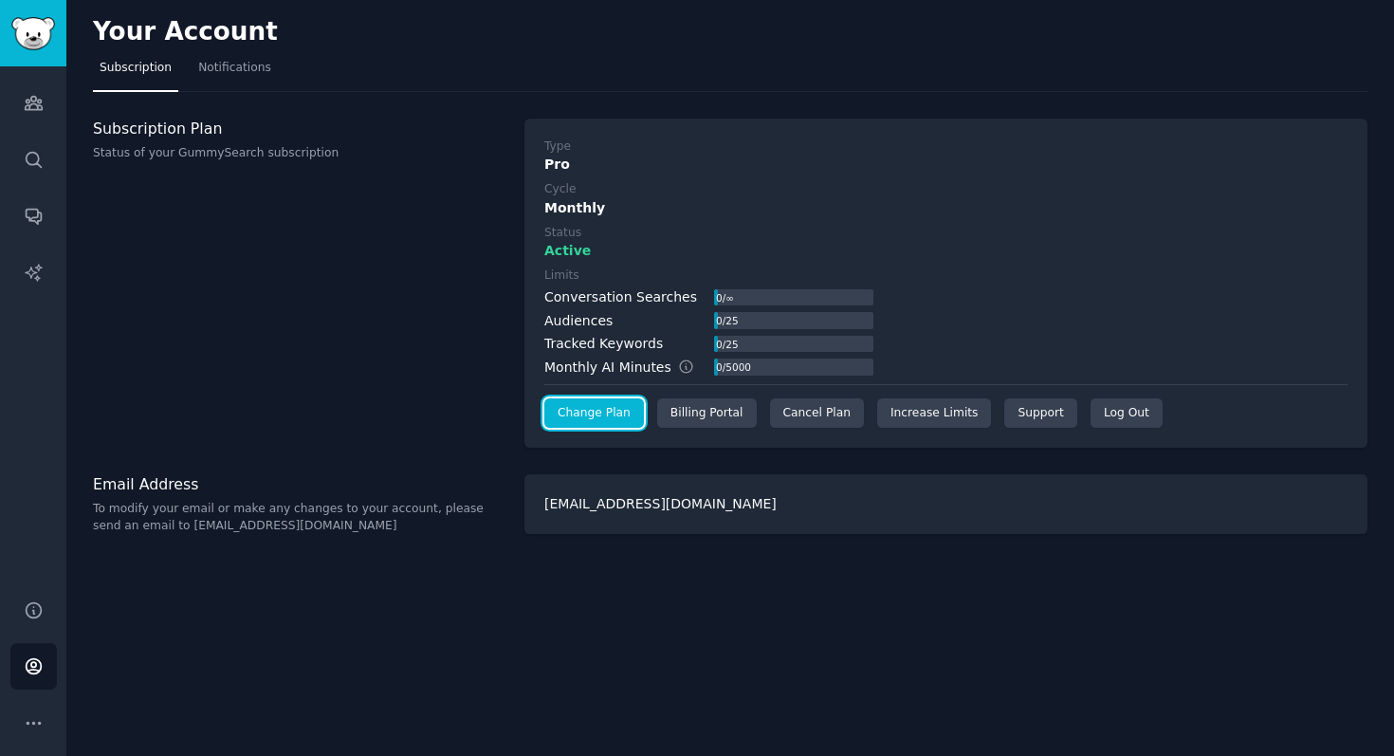
click at [611, 415] on link "Change Plan" at bounding box center [594, 413] width 100 height 30
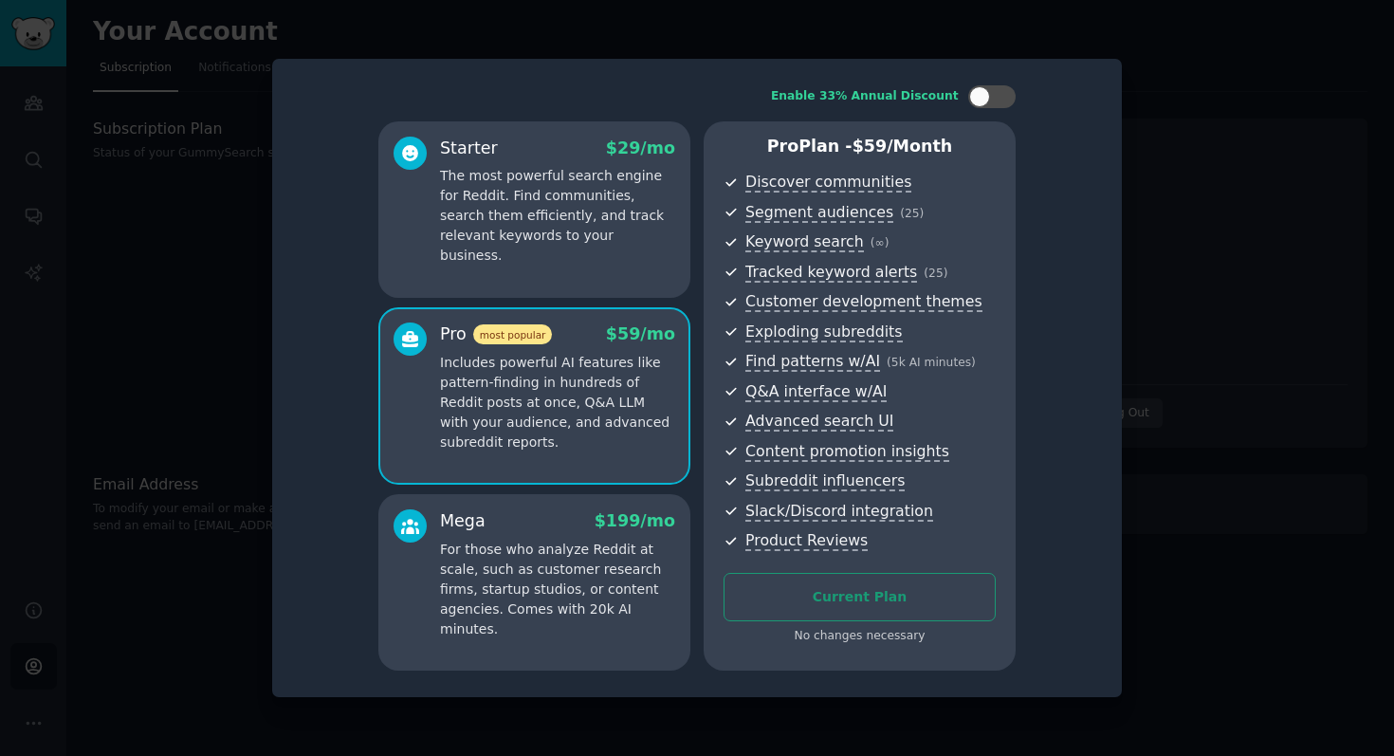
click at [850, 596] on div "Current Plan No changes necessary" at bounding box center [859, 609] width 272 height 72
click at [606, 229] on p "The most powerful search engine for Reddit. Find communities, search them effic…" at bounding box center [557, 216] width 235 height 100
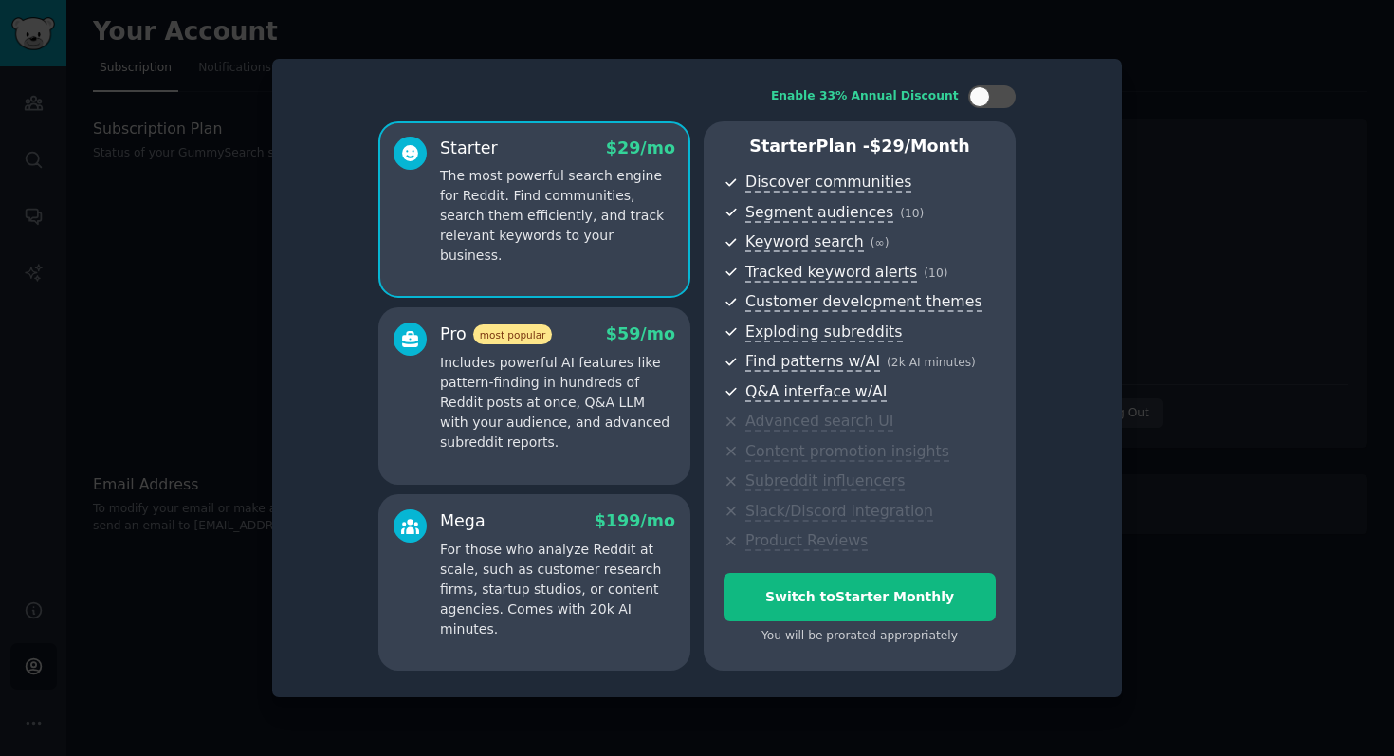
click at [583, 356] on p "Includes powerful AI features like pattern-finding in hundreds of Reddit posts …" at bounding box center [557, 403] width 235 height 100
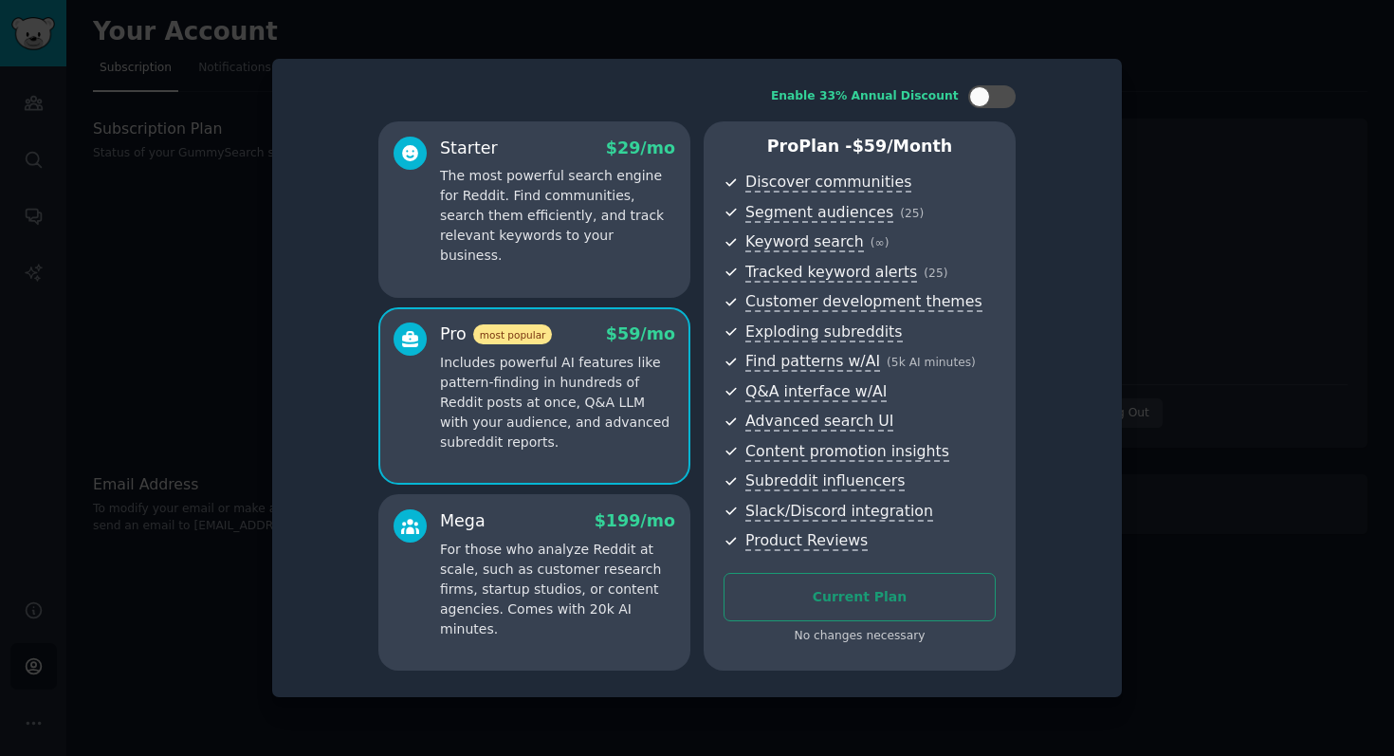
click at [1278, 322] on div at bounding box center [697, 378] width 1394 height 756
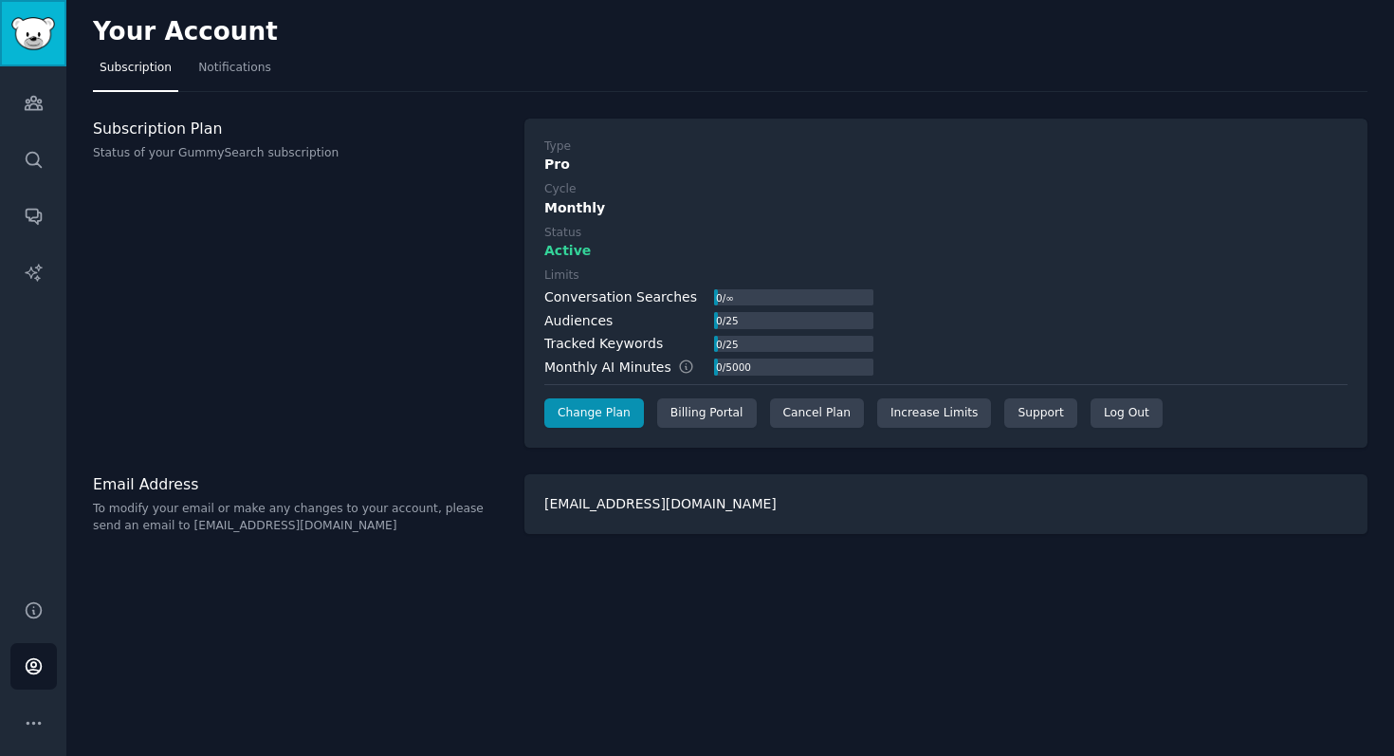
click at [40, 61] on link "Sidebar" at bounding box center [33, 33] width 66 height 66
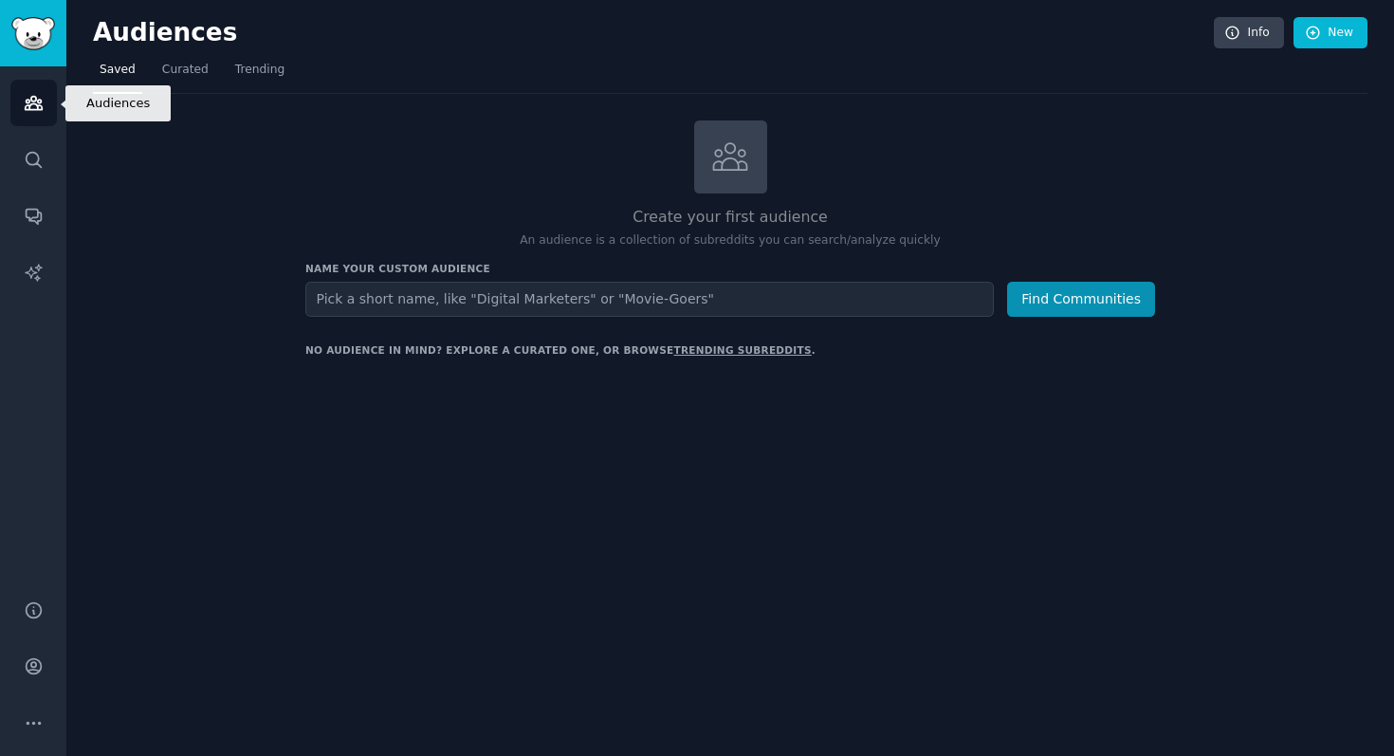
click at [39, 89] on link "Audiences" at bounding box center [33, 103] width 46 height 46
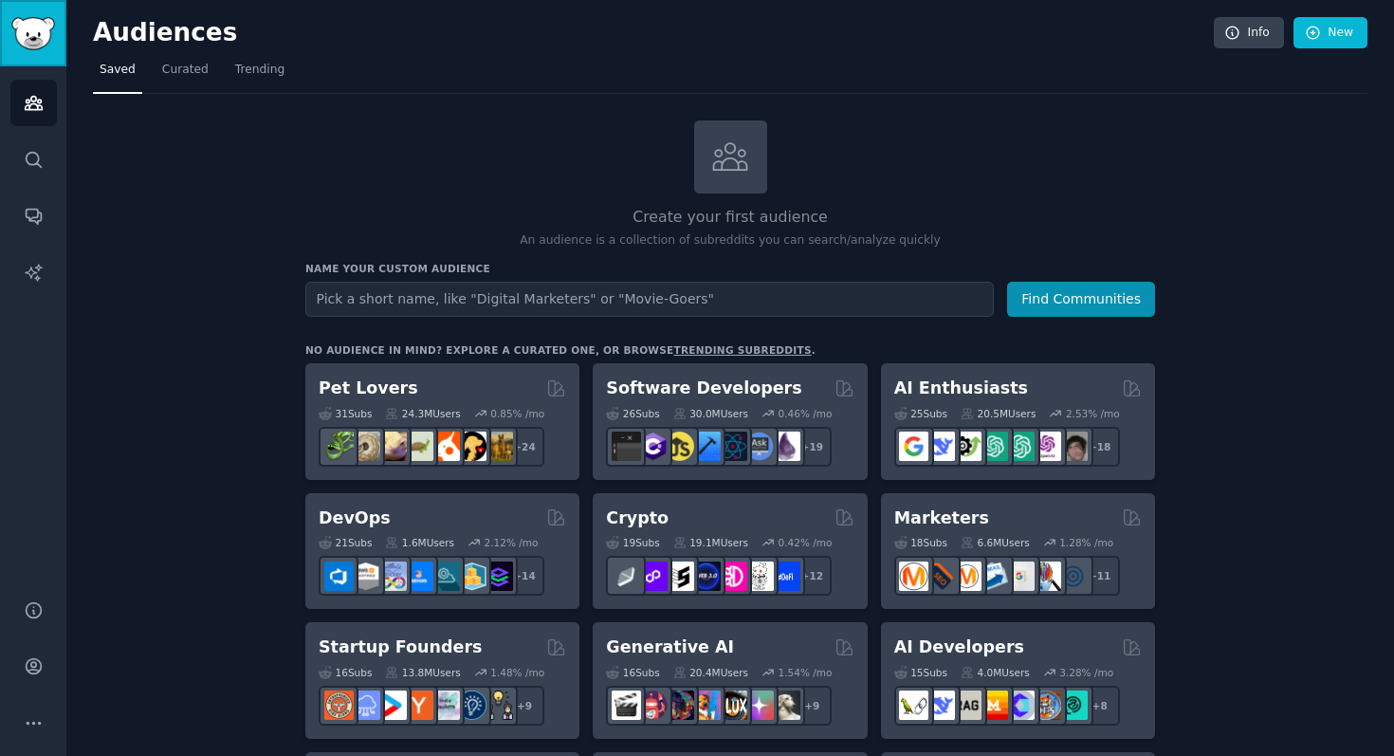
click at [49, 24] on img "Sidebar" at bounding box center [33, 33] width 44 height 33
click at [185, 65] on span "Curated" at bounding box center [185, 70] width 46 height 17
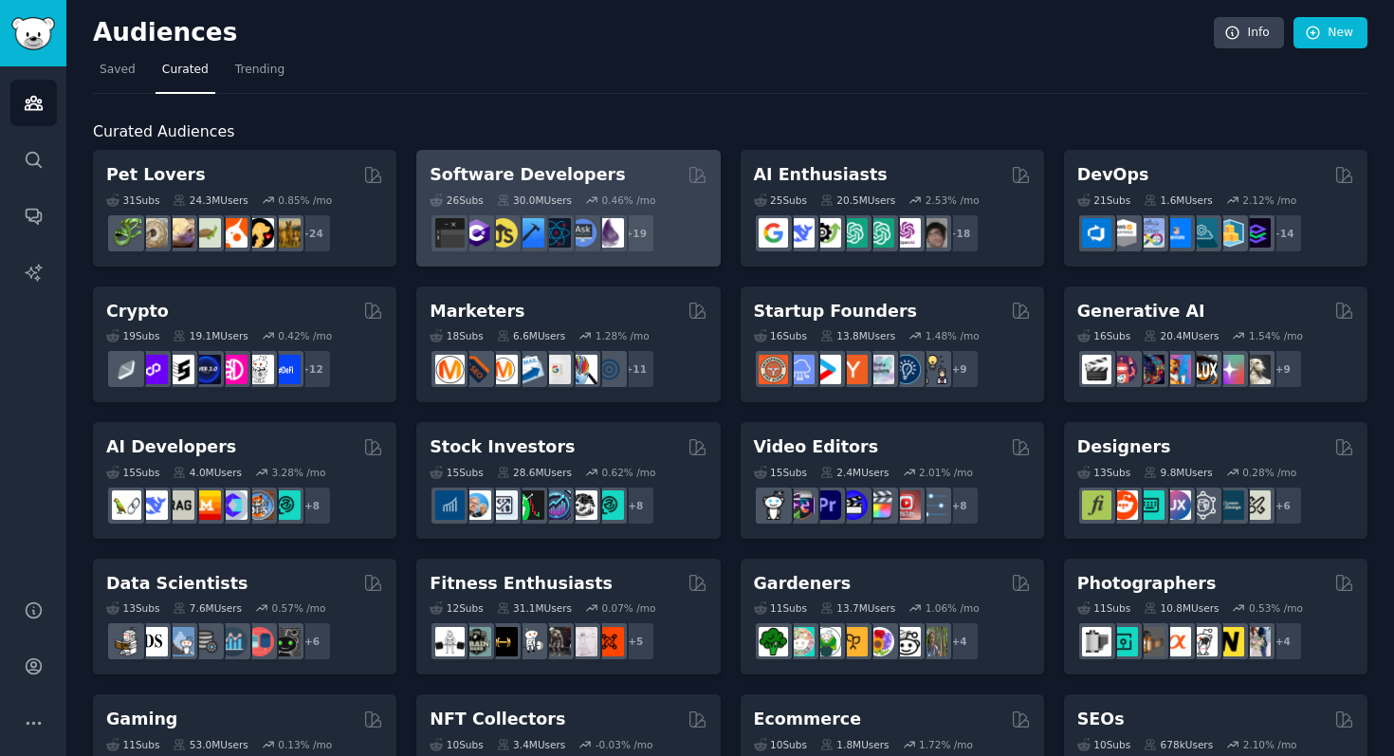
click at [594, 182] on div "Software Developers" at bounding box center [568, 175] width 277 height 24
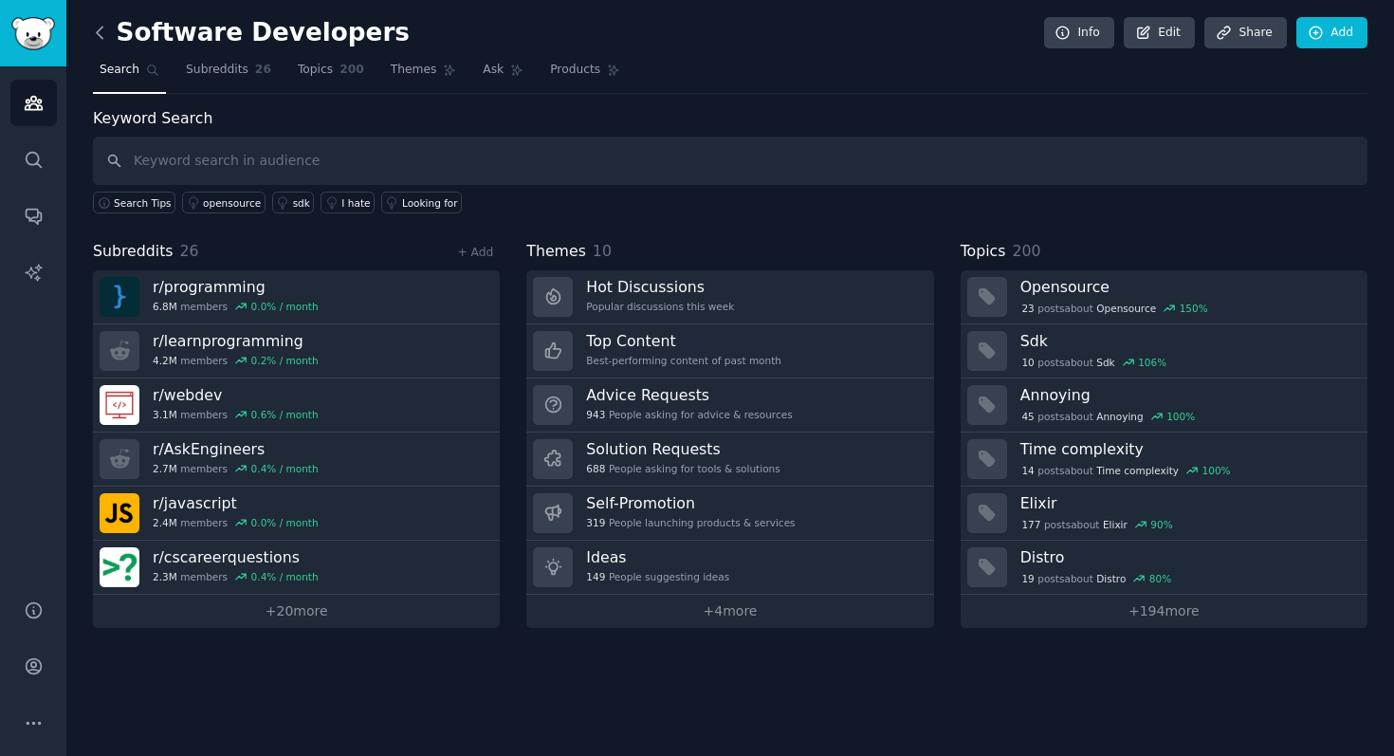
click at [106, 40] on icon at bounding box center [100, 33] width 20 height 20
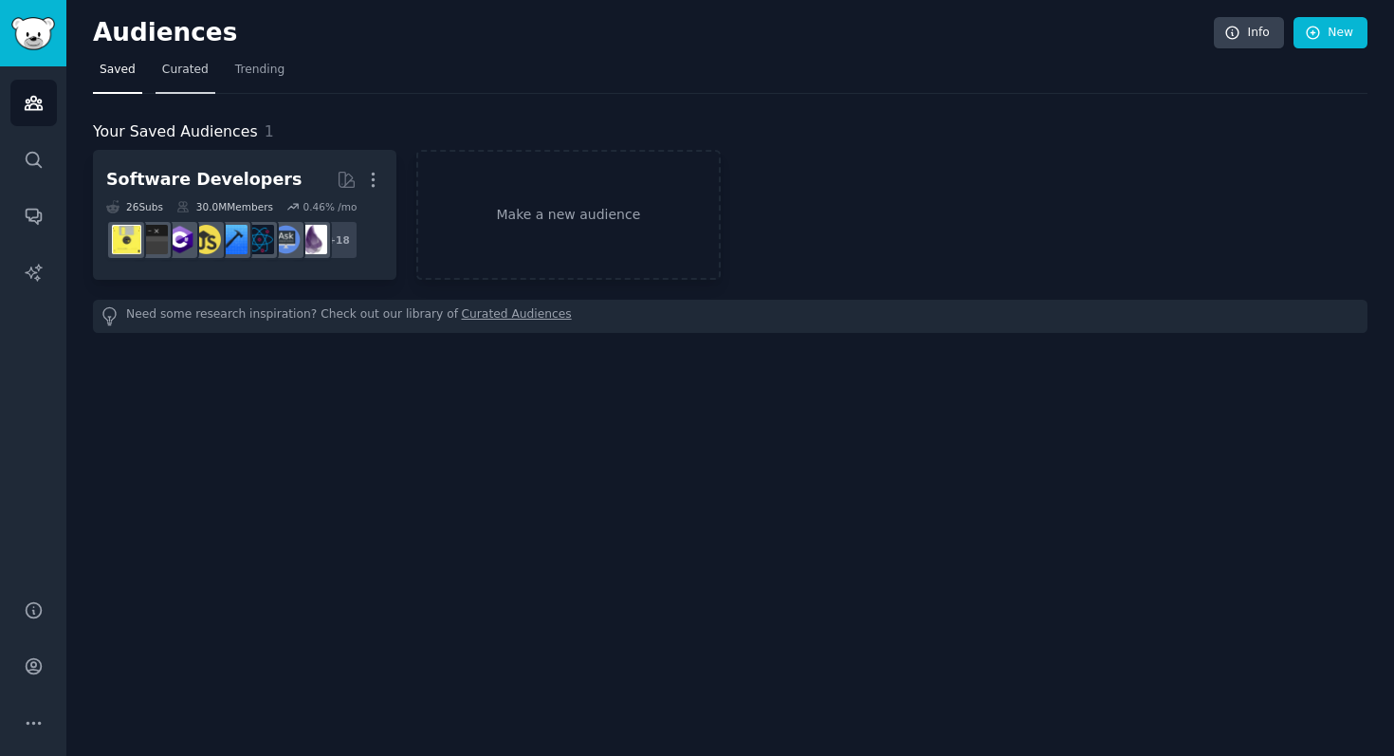
click at [188, 79] on link "Curated" at bounding box center [185, 74] width 60 height 39
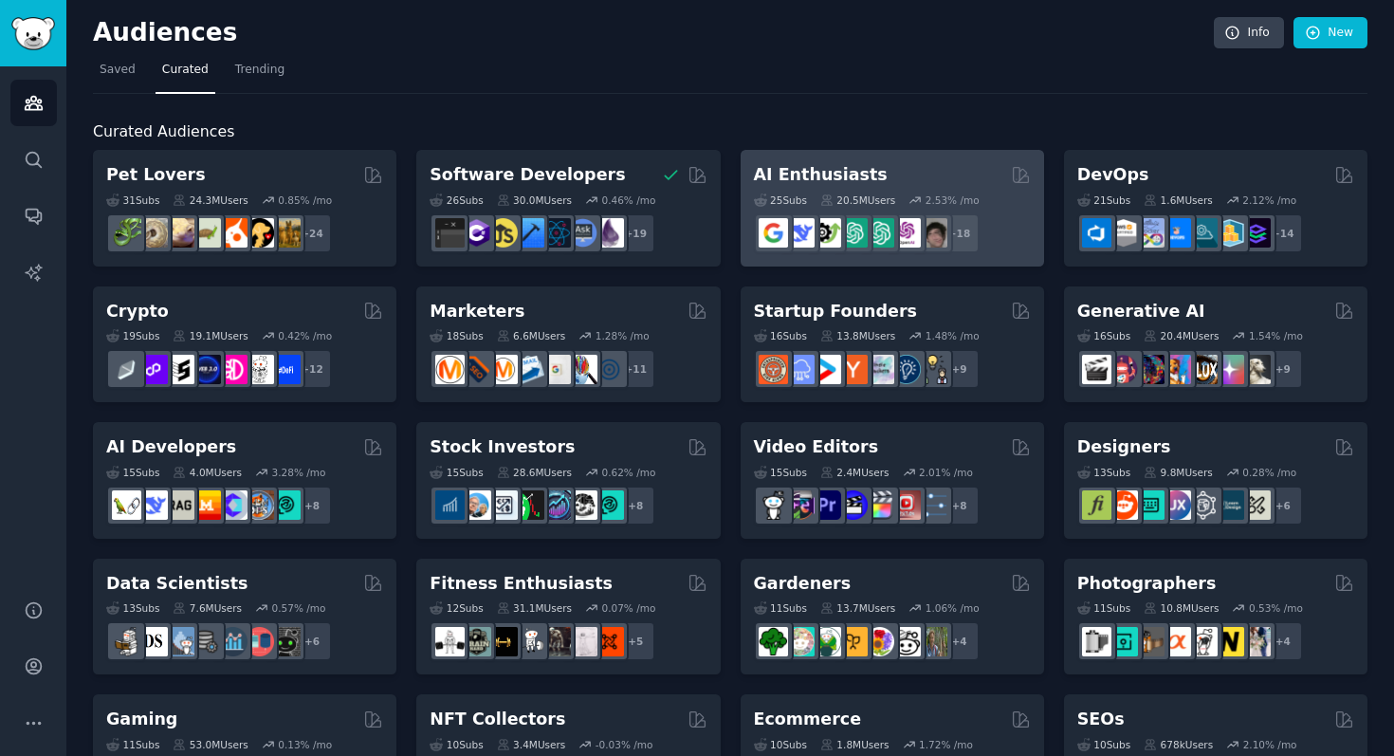
click at [794, 161] on div "AI Enthusiasts 25 Sub s 20.5M Users 2.53 % /mo + 18" at bounding box center [892, 208] width 303 height 117
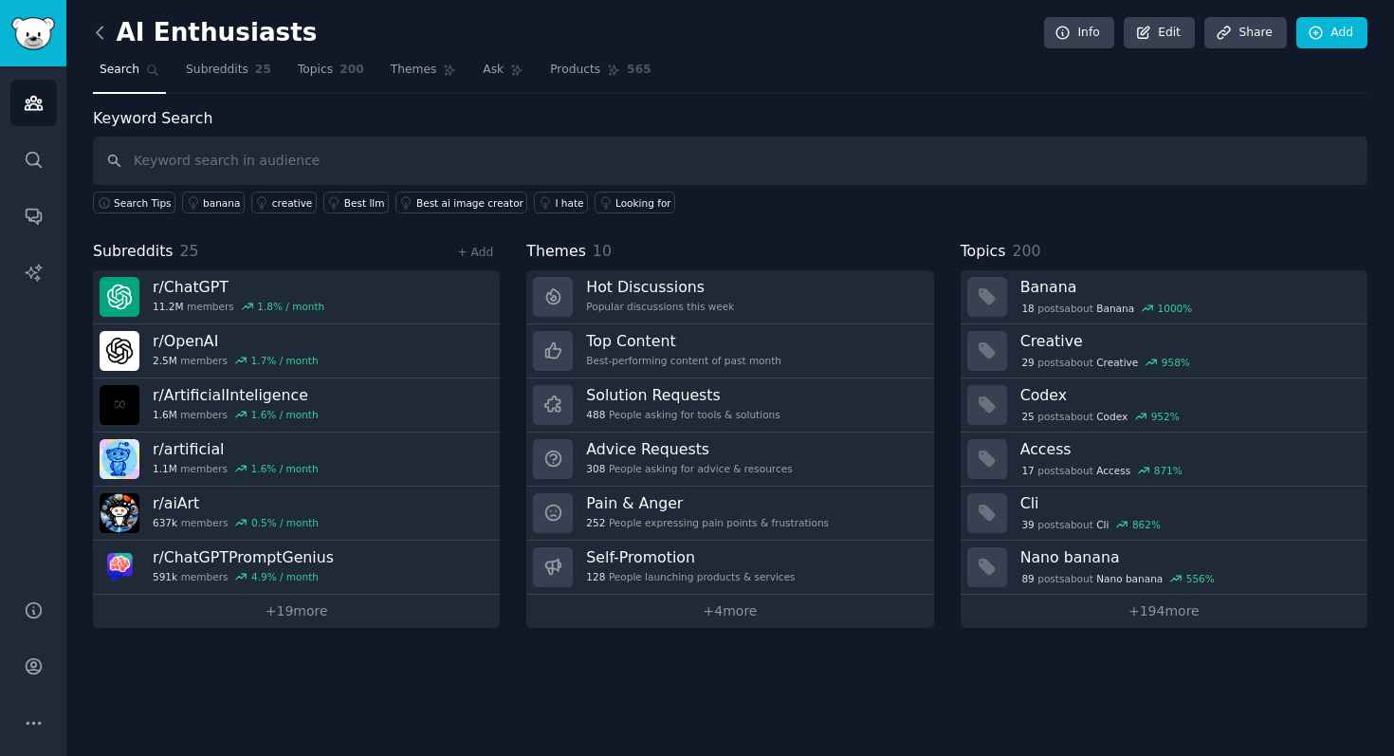
click at [103, 29] on icon at bounding box center [100, 33] width 20 height 20
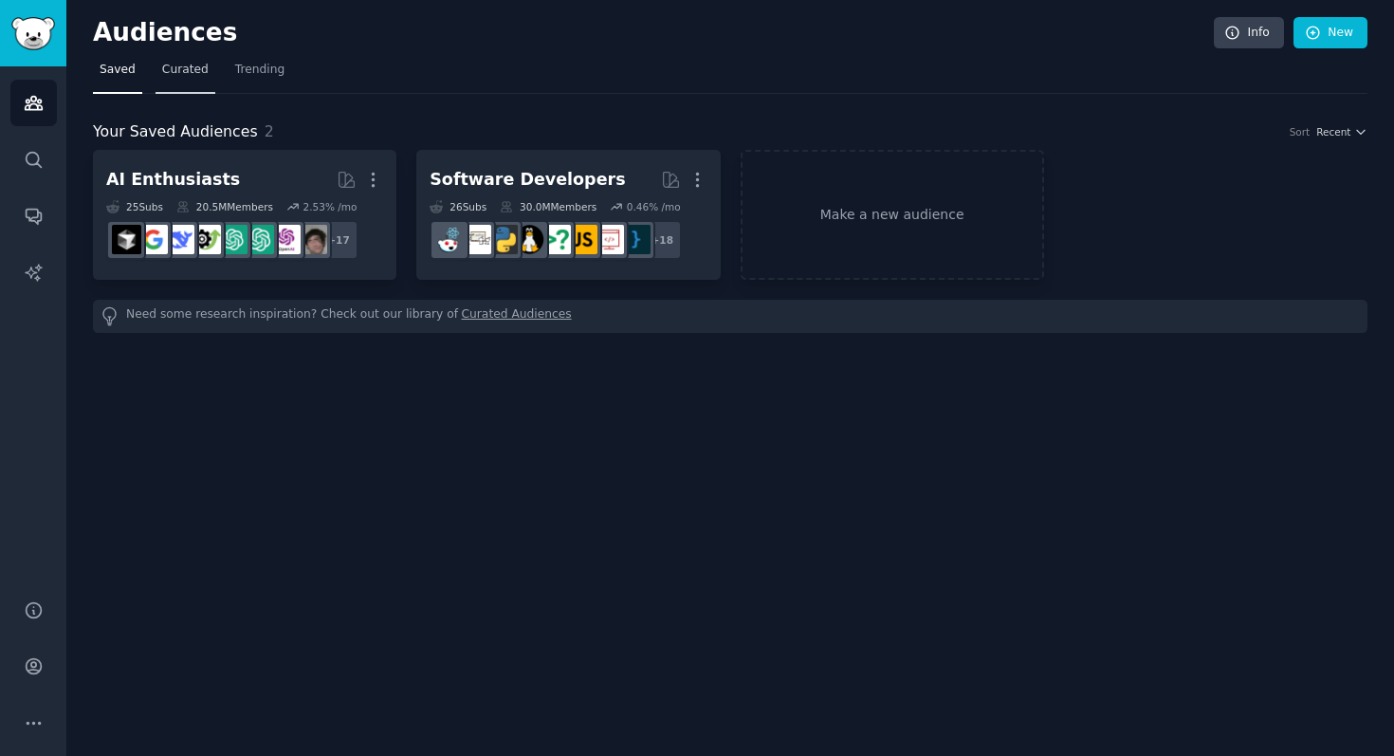
click at [194, 75] on span "Curated" at bounding box center [185, 70] width 46 height 17
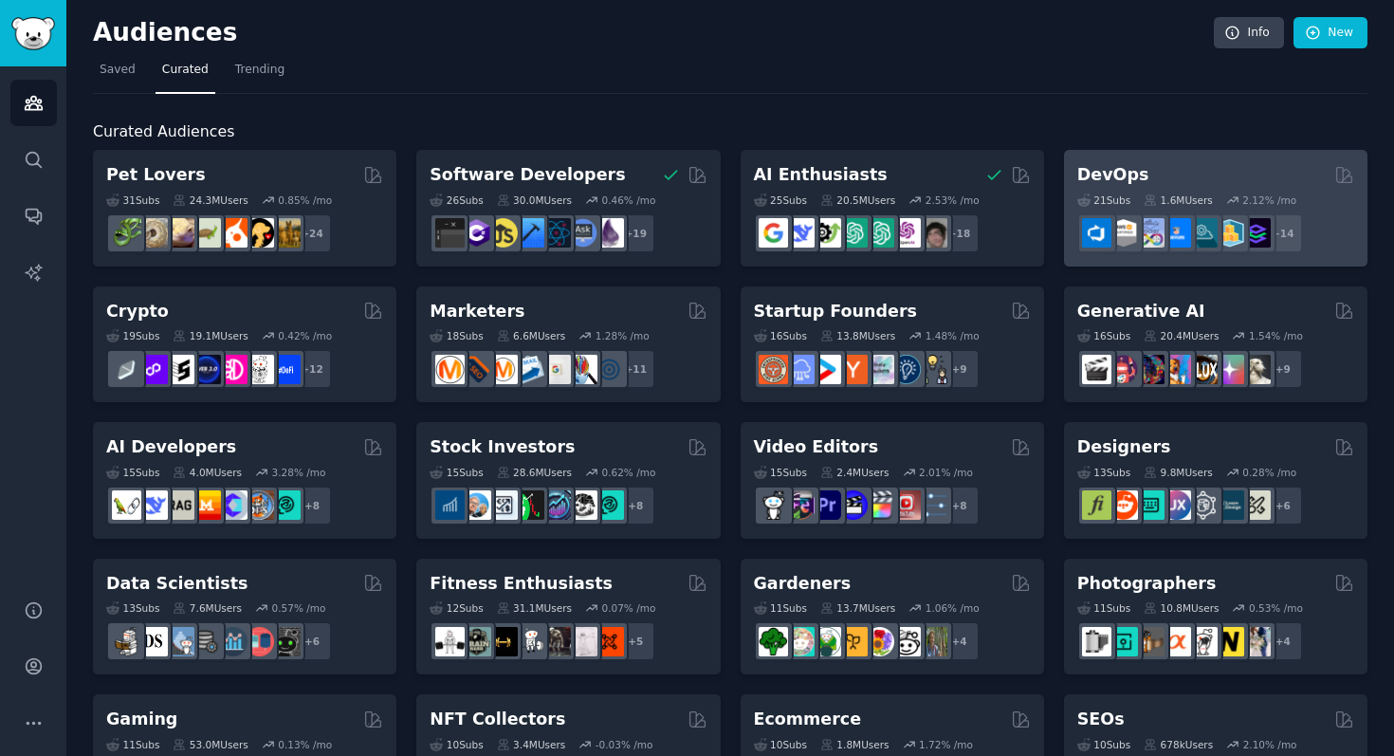
click at [1296, 173] on div "DevOps" at bounding box center [1215, 175] width 277 height 24
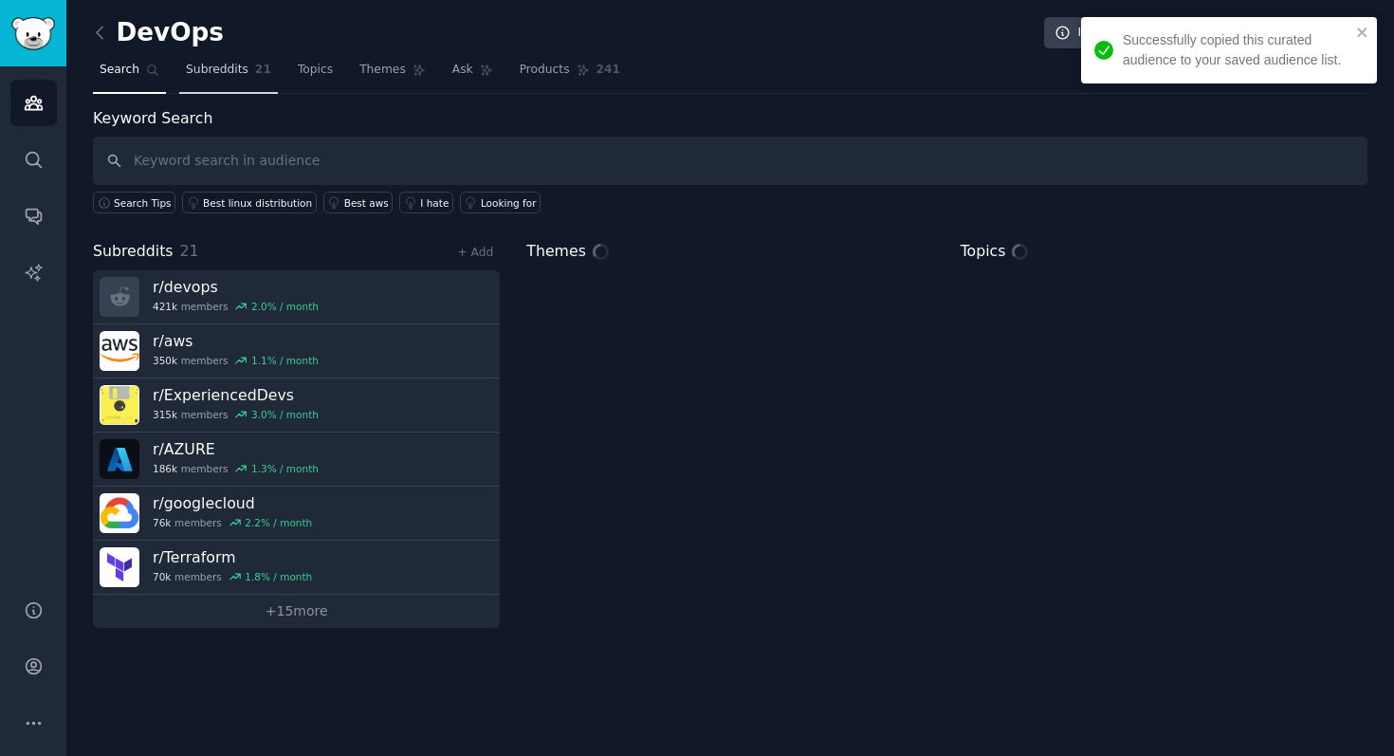
click at [219, 72] on span "Subreddits" at bounding box center [217, 70] width 63 height 17
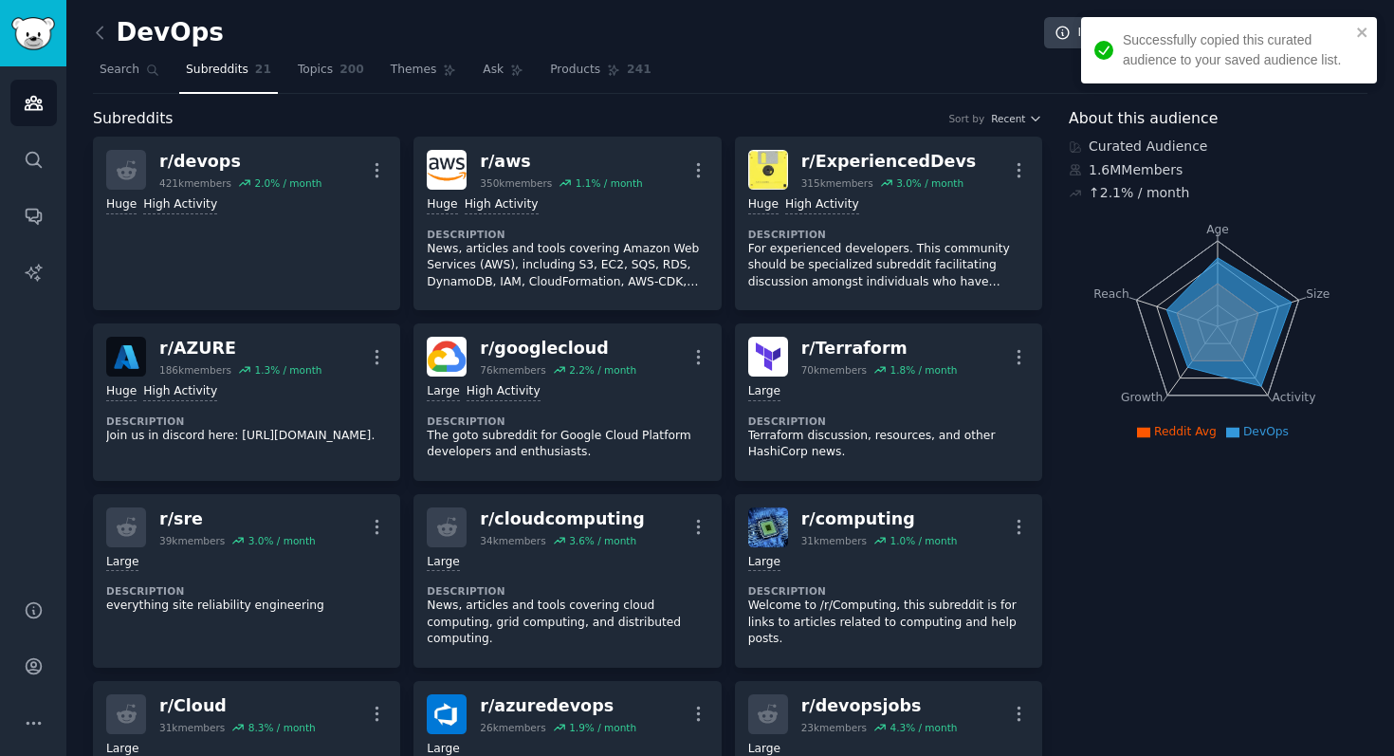
click at [137, 27] on h2 "DevOps" at bounding box center [158, 33] width 131 height 30
click at [104, 30] on icon at bounding box center [100, 33] width 20 height 20
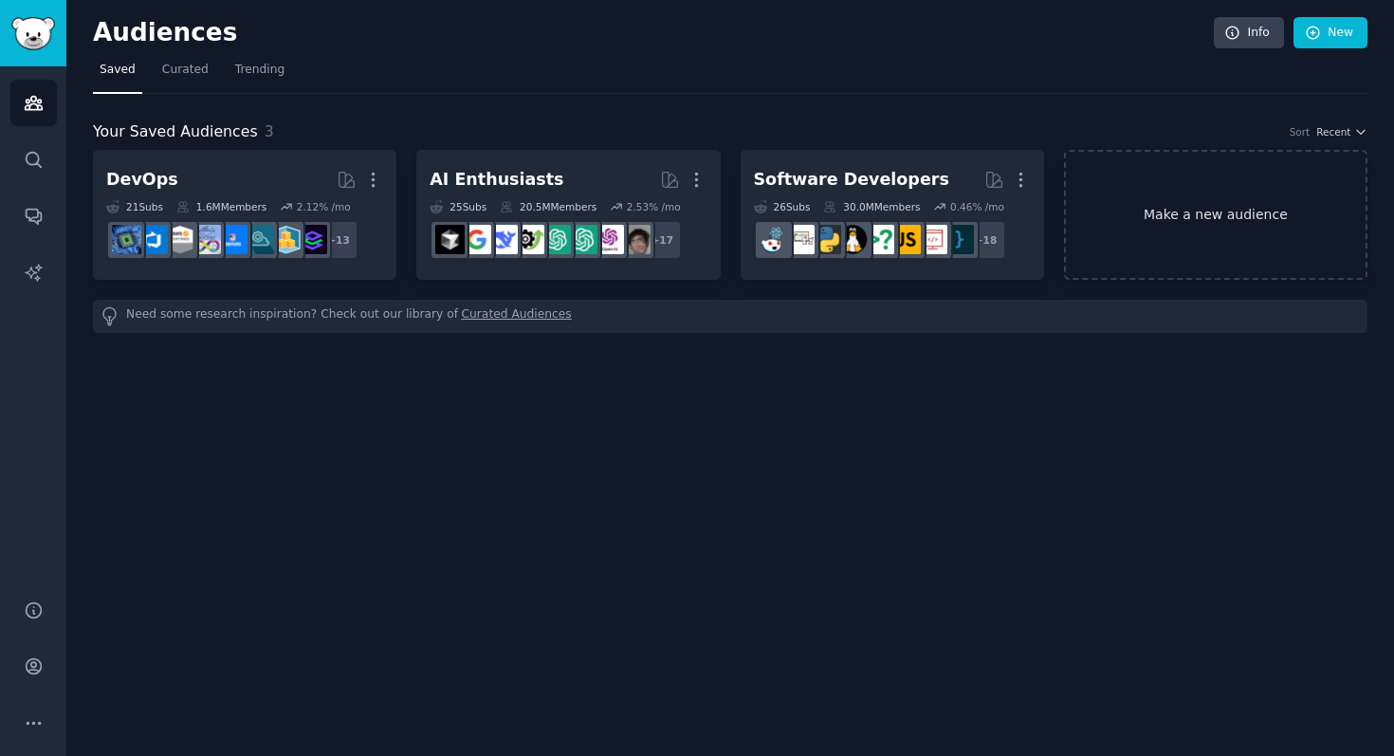
click at [1245, 224] on link "Make a new audience" at bounding box center [1215, 215] width 303 height 130
click at [165, 60] on link "Curated" at bounding box center [185, 74] width 60 height 39
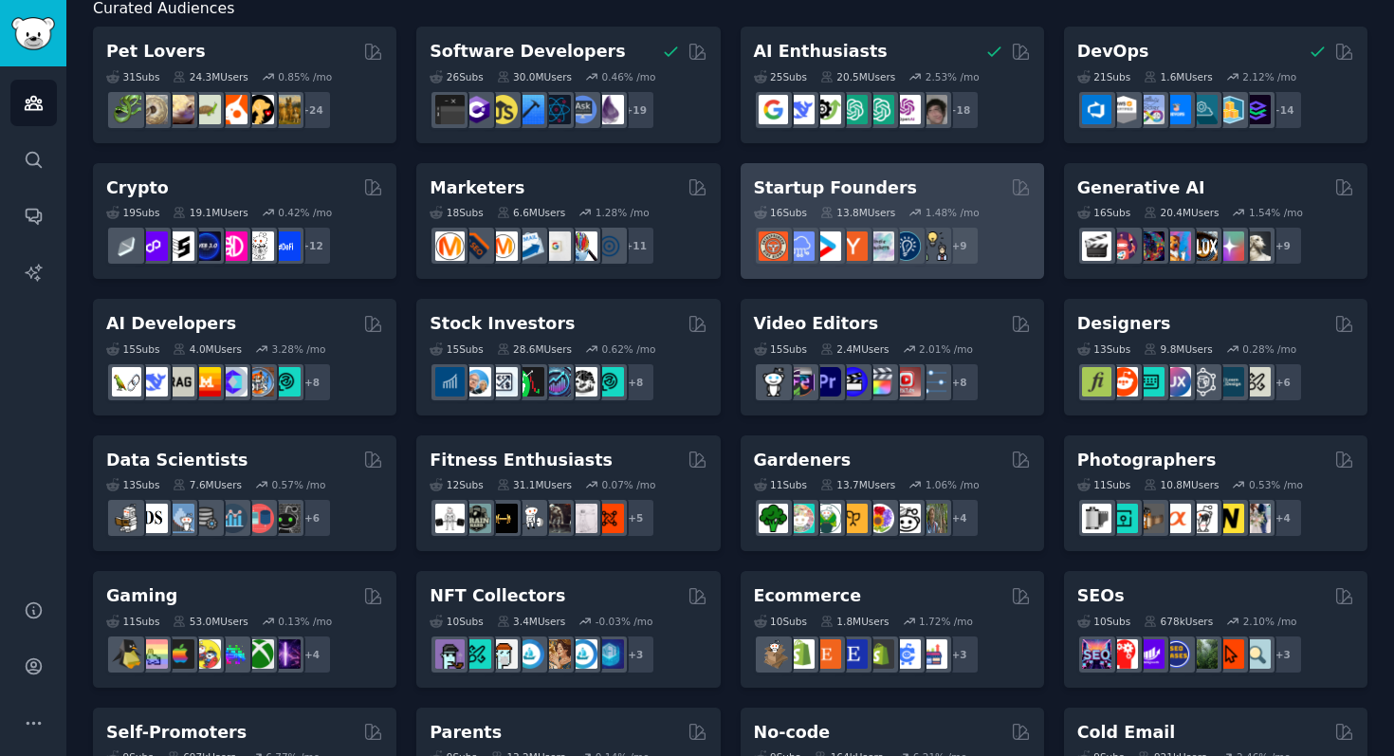
scroll to position [129, 0]
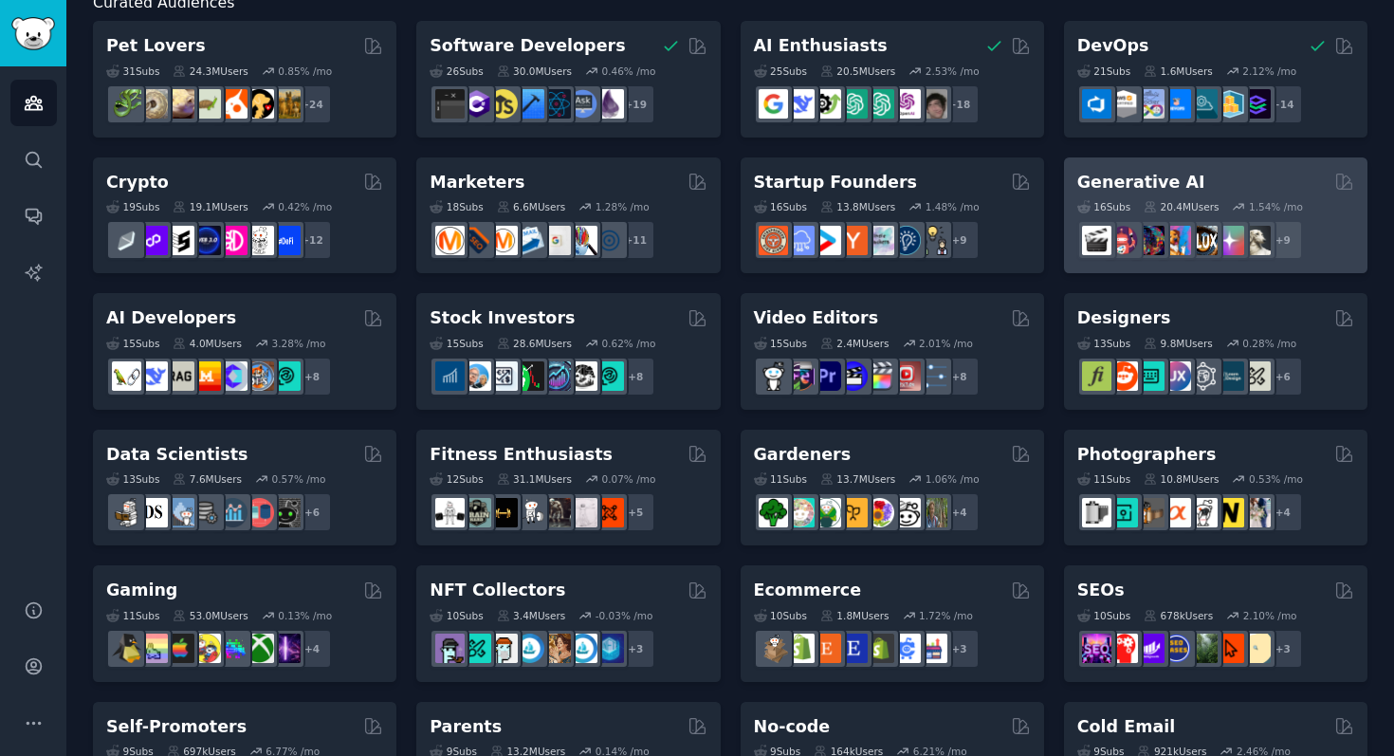
click at [1150, 175] on h2 "Generative AI" at bounding box center [1141, 183] width 128 height 24
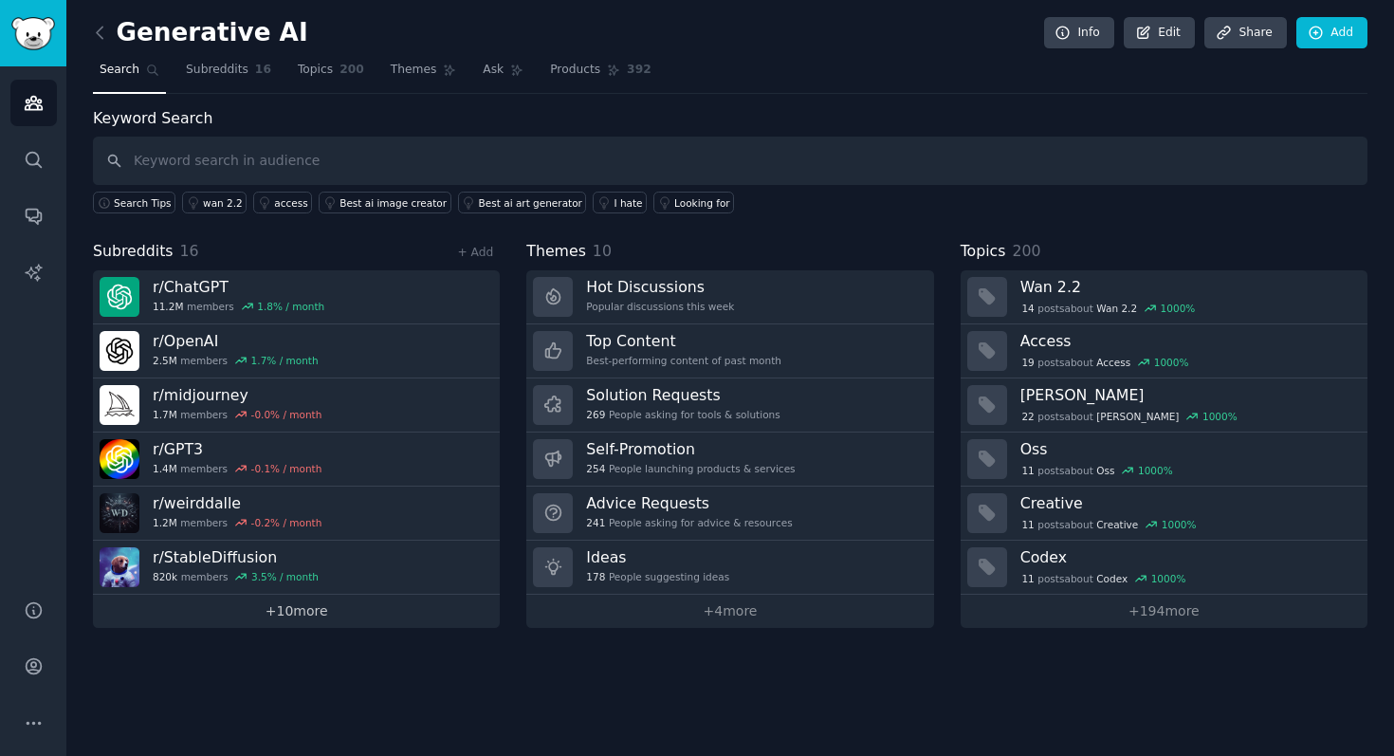
click at [261, 619] on link "+ 10 more" at bounding box center [296, 610] width 407 height 33
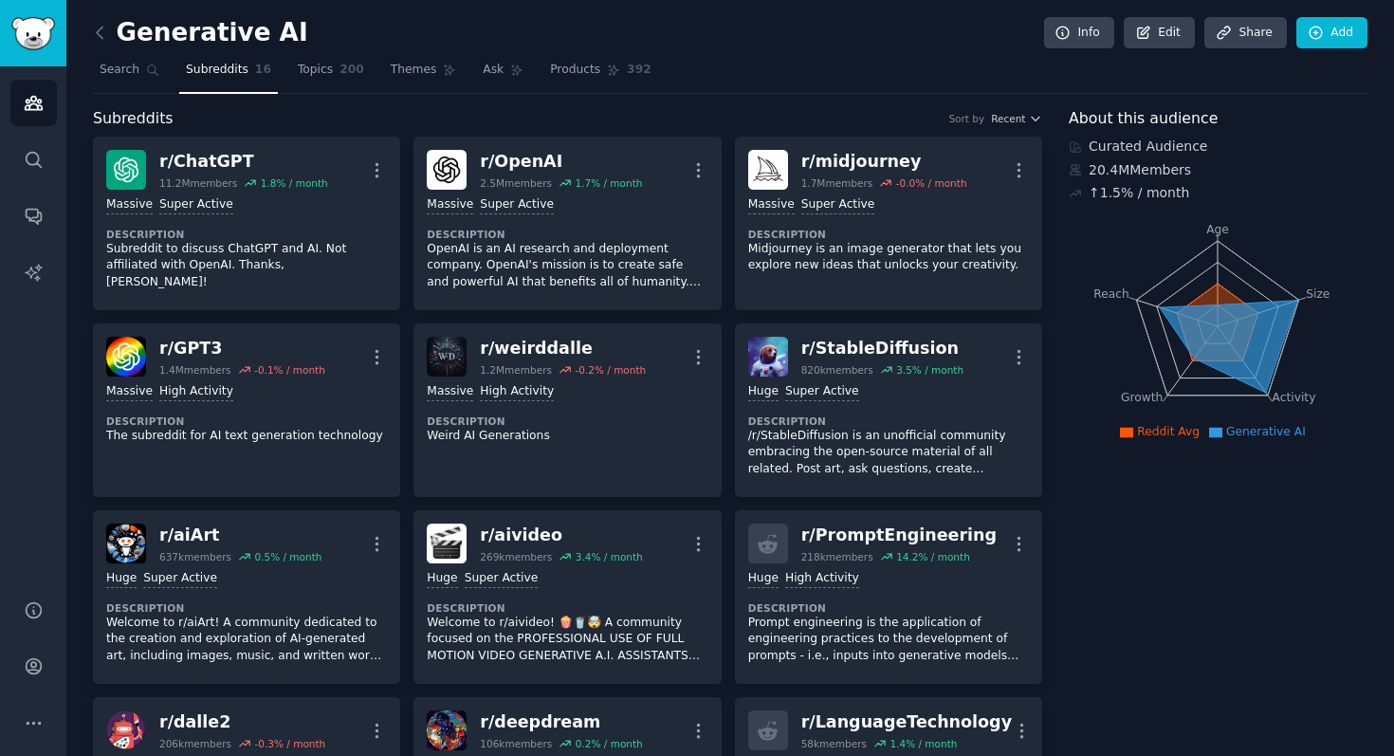
click at [110, 34] on link at bounding box center [105, 33] width 24 height 30
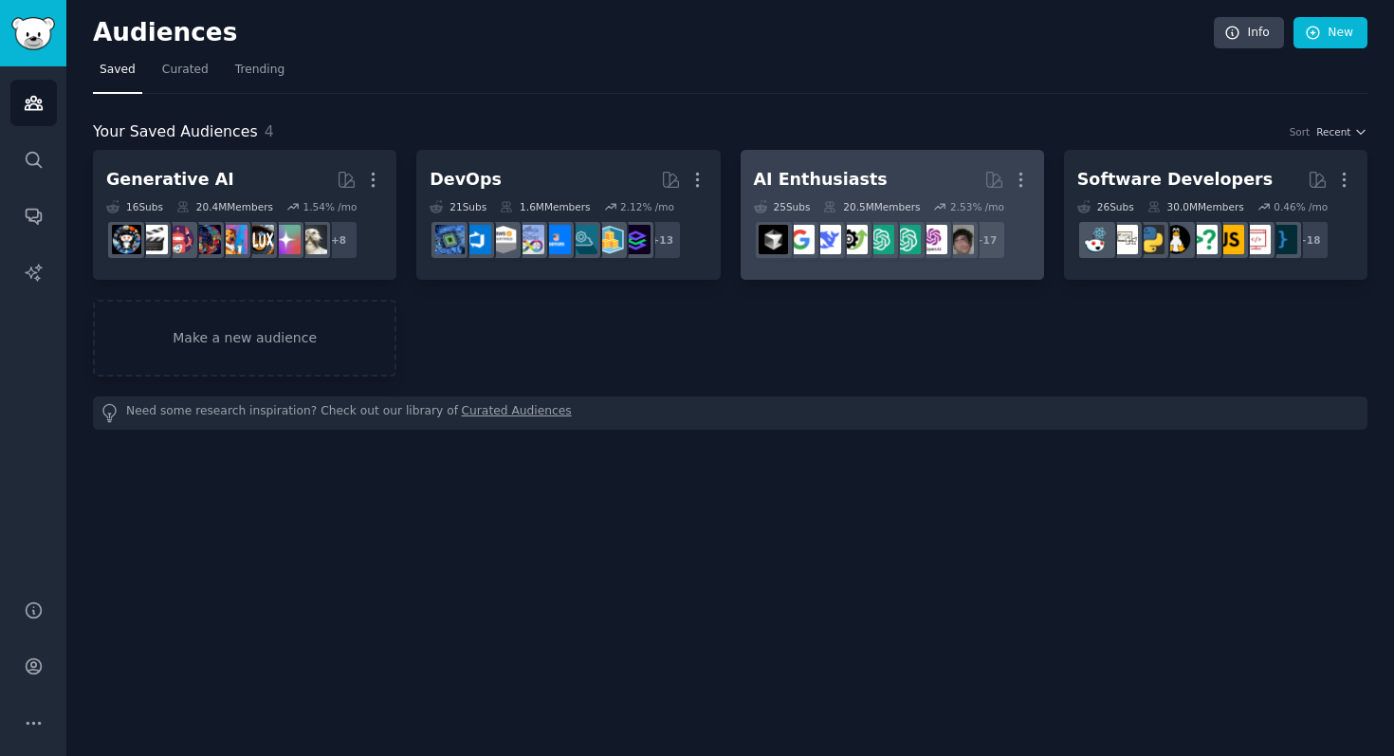
click at [807, 179] on div "AI Enthusiasts" at bounding box center [821, 180] width 134 height 24
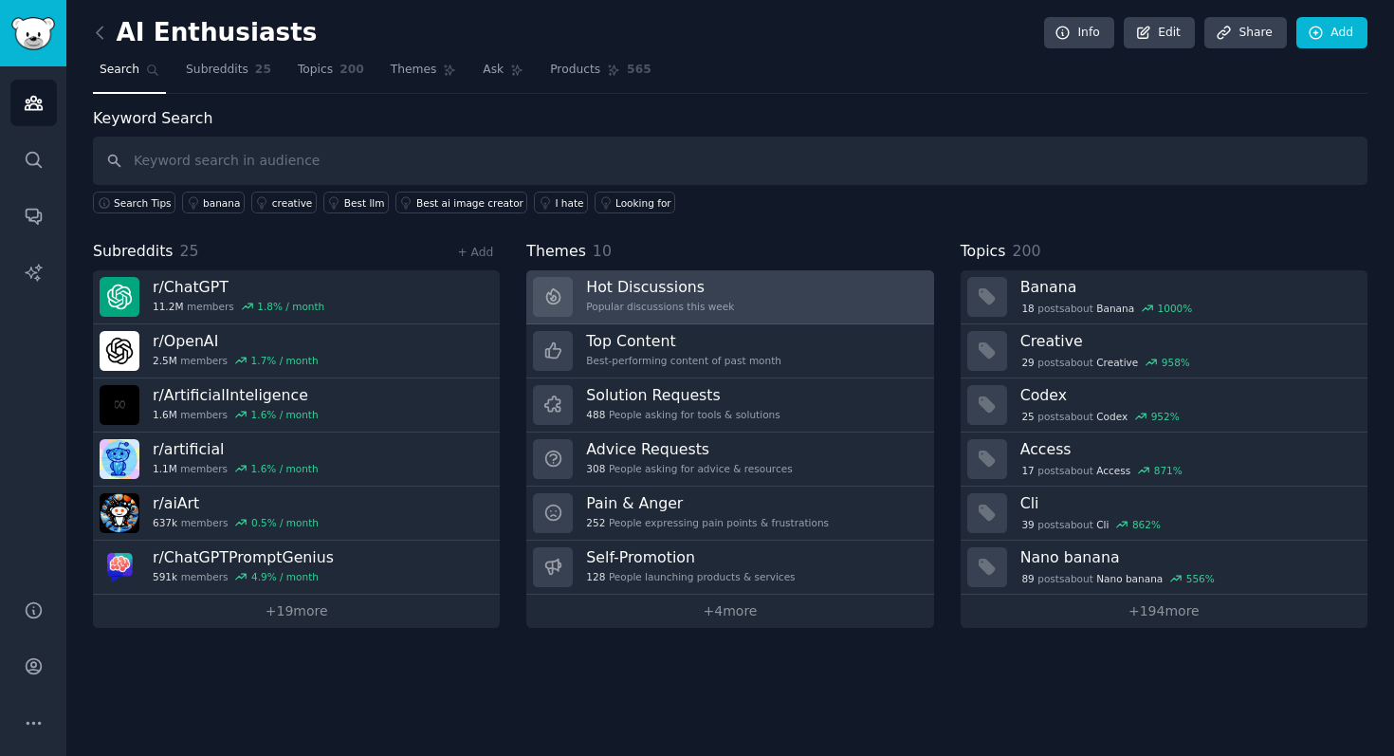
click at [717, 284] on h3 "Hot Discussions" at bounding box center [660, 287] width 148 height 20
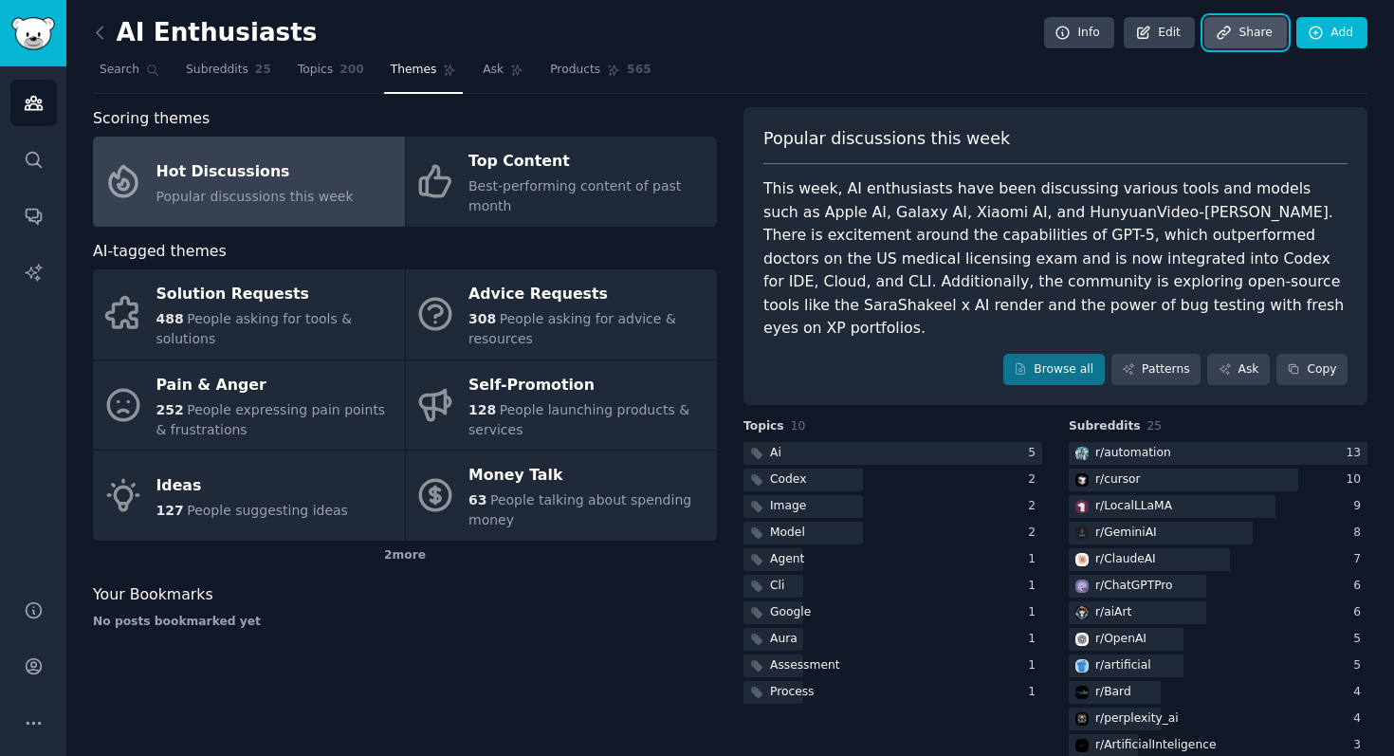
click at [1258, 32] on link "Share" at bounding box center [1245, 33] width 82 height 32
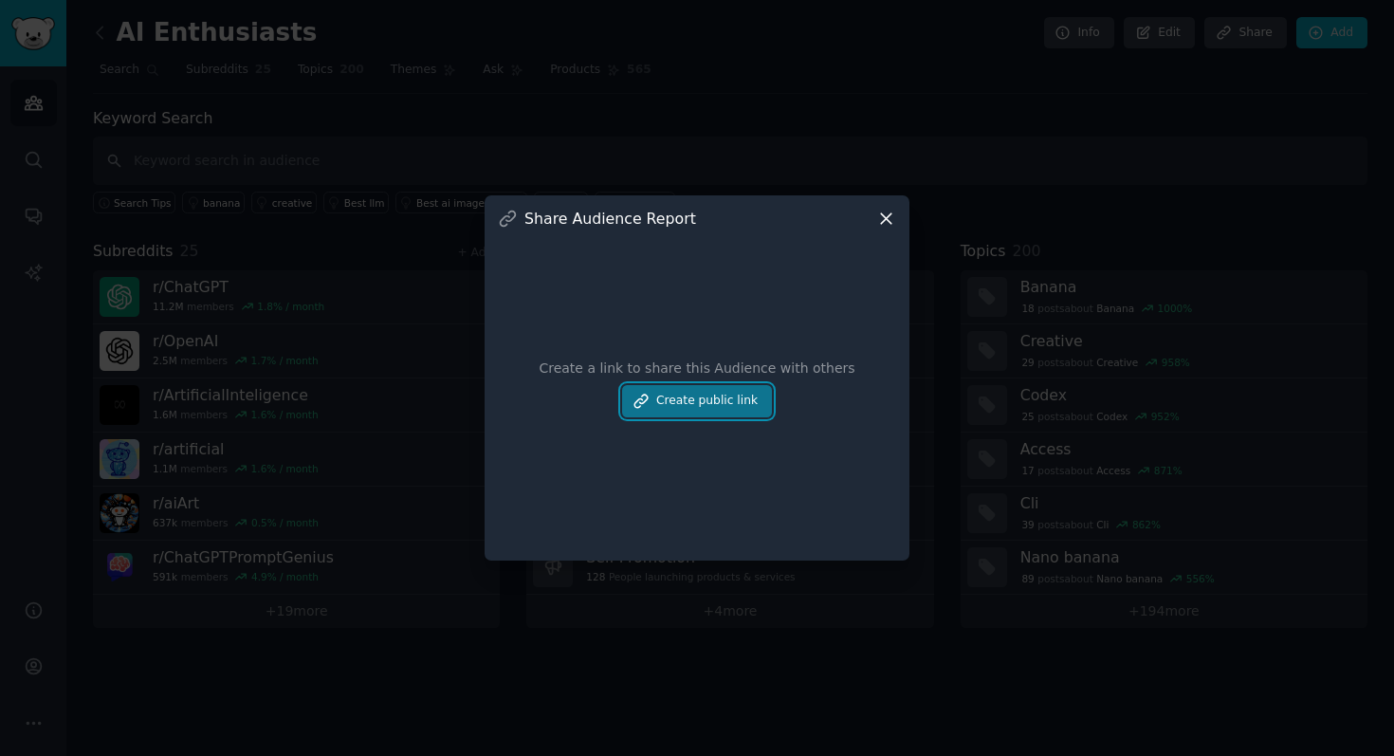
click at [749, 405] on button "Create public link" at bounding box center [697, 401] width 150 height 32
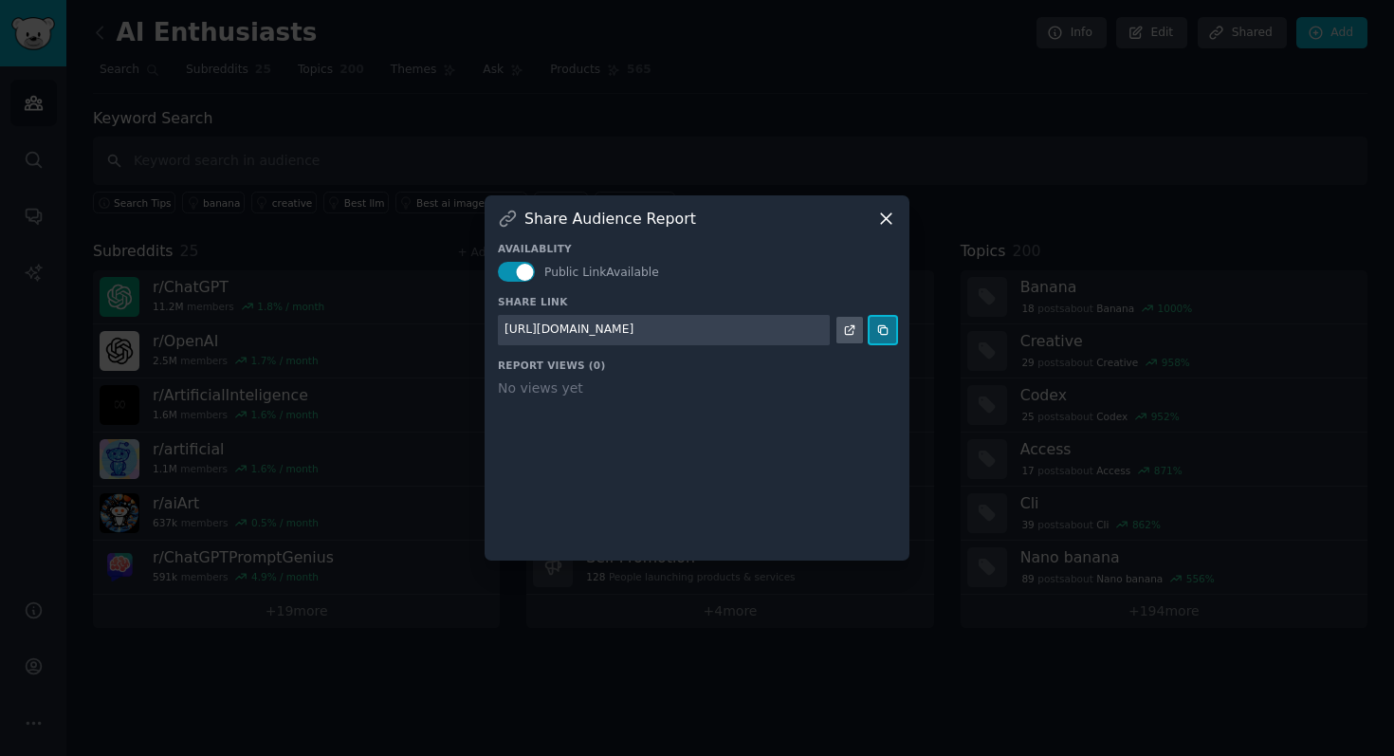
click at [887, 330] on icon at bounding box center [882, 329] width 13 height 13
